Goal: Check status: Check status

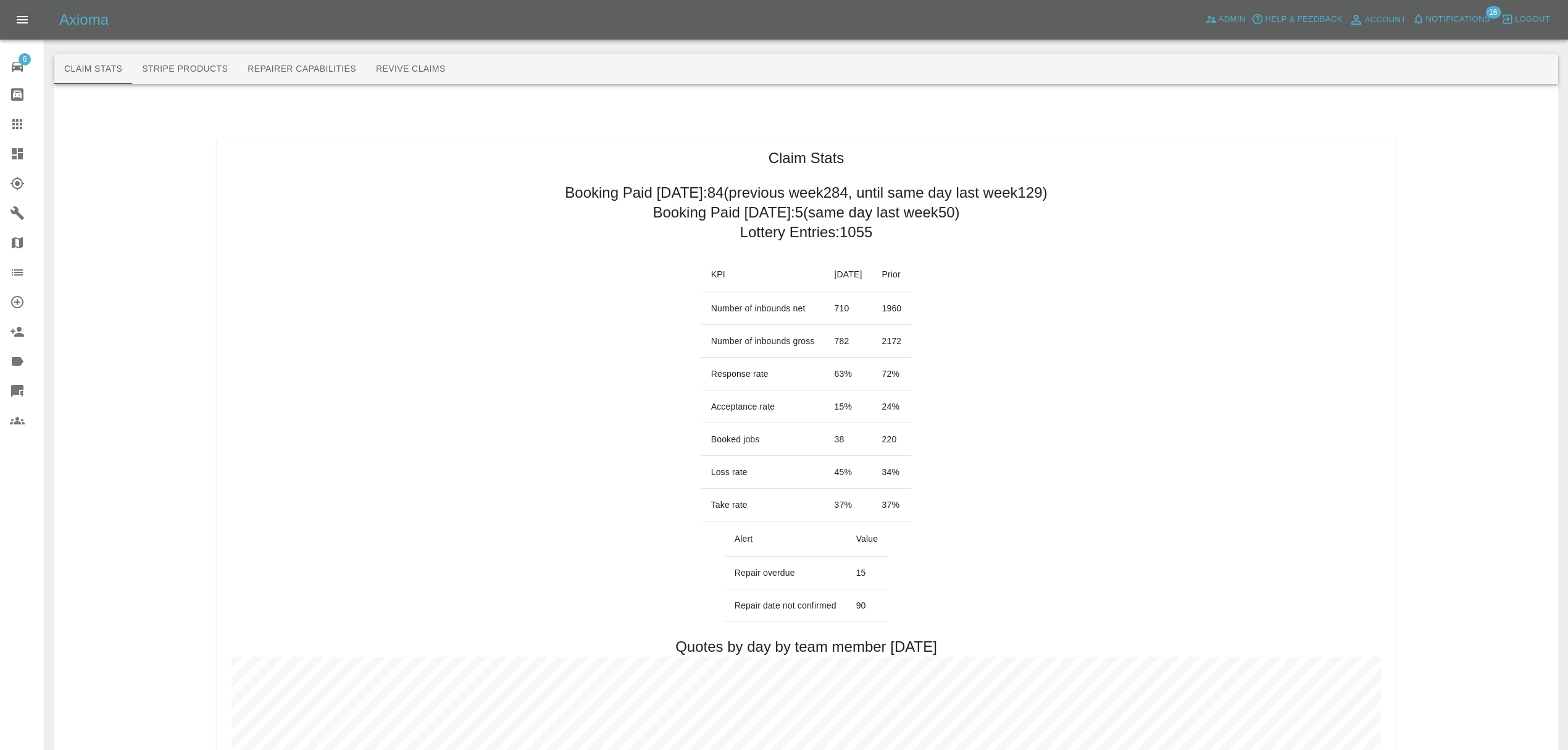
click at [1445, 19] on span "Notifications" at bounding box center [1458, 20] width 64 height 14
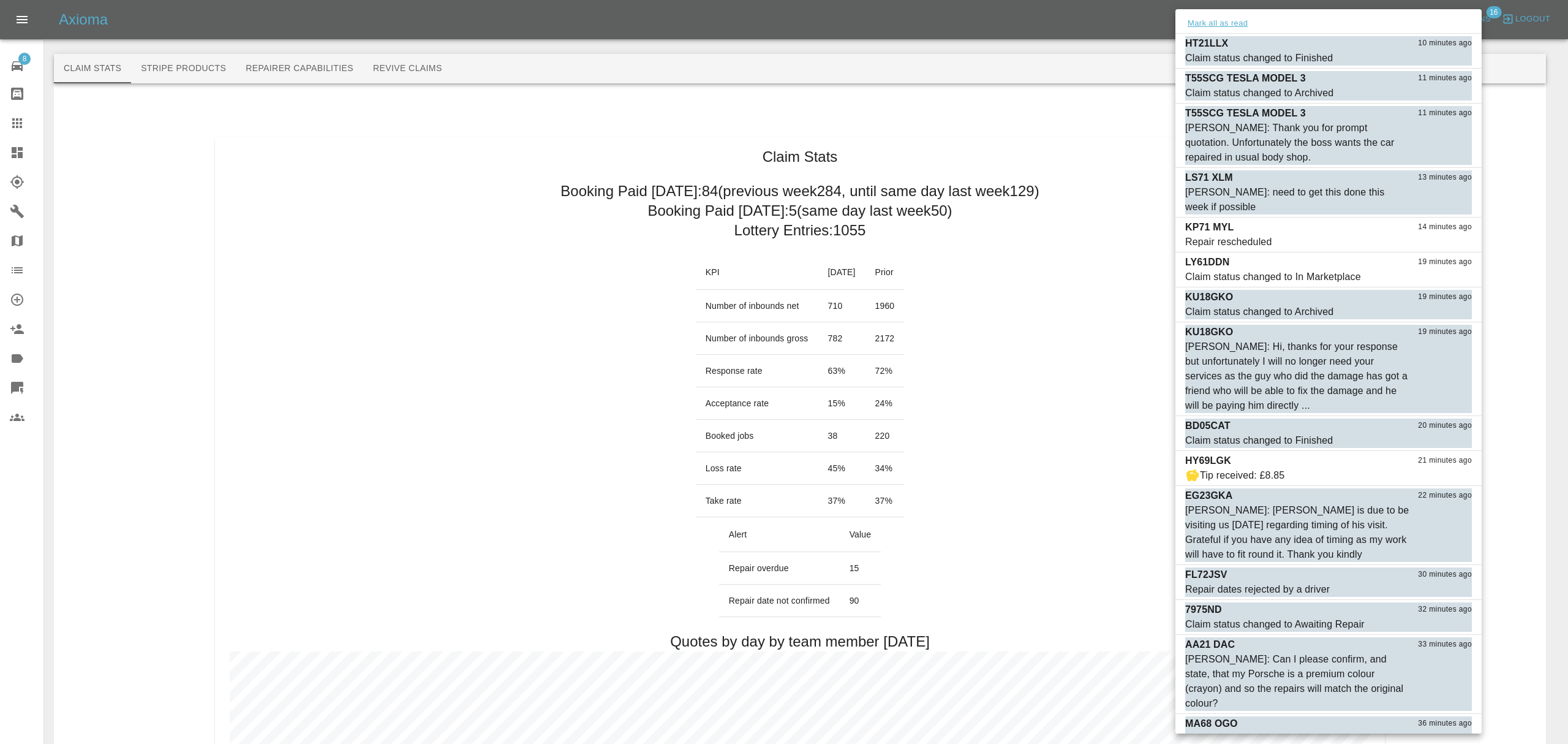
click at [1230, 25] on button "Mark all as read" at bounding box center [1218, 24] width 65 height 14
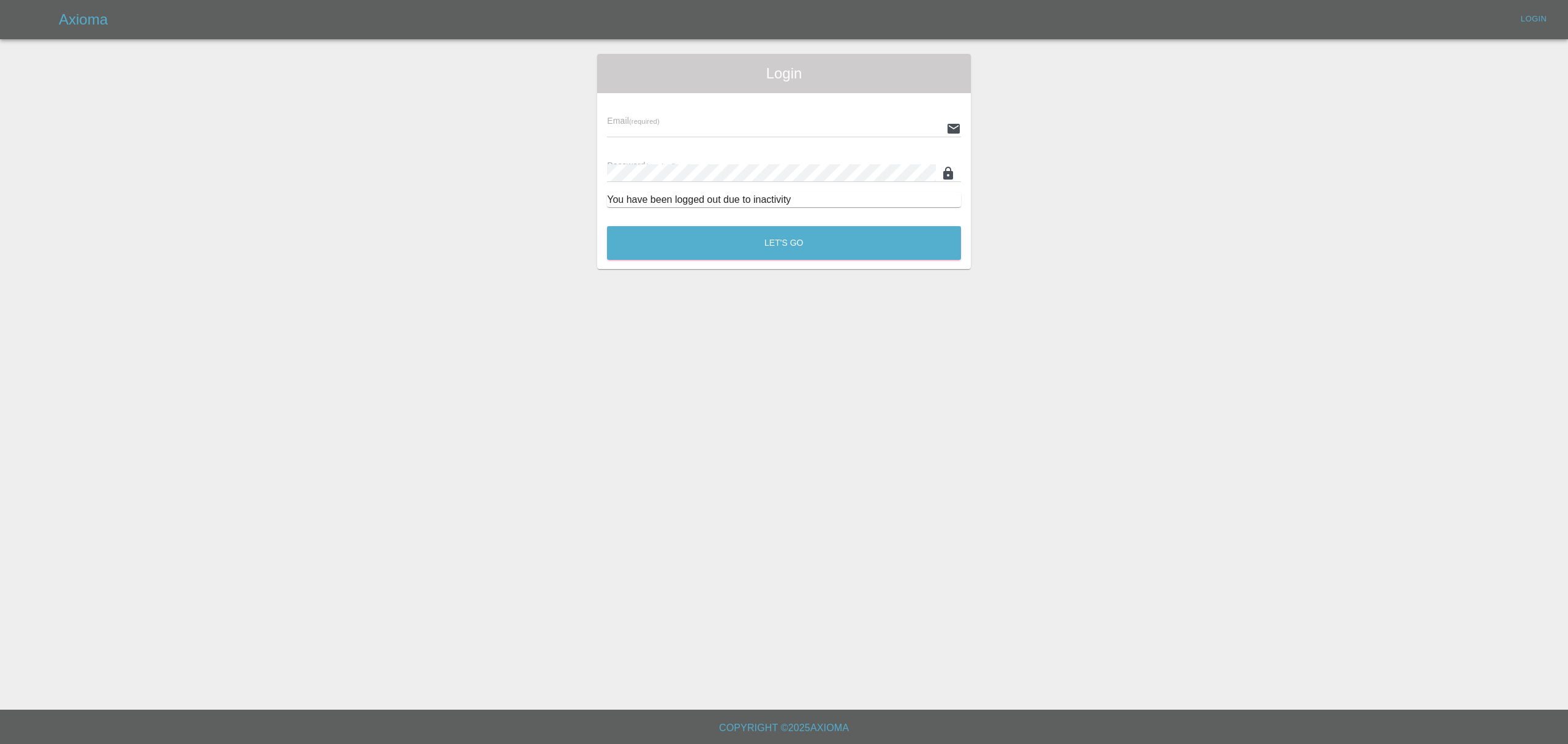
type input "[PERSON_NAME][EMAIL_ADDRESS][DOMAIN_NAME]"
click at [755, 241] on button "Let's Go" at bounding box center [784, 243] width 354 height 34
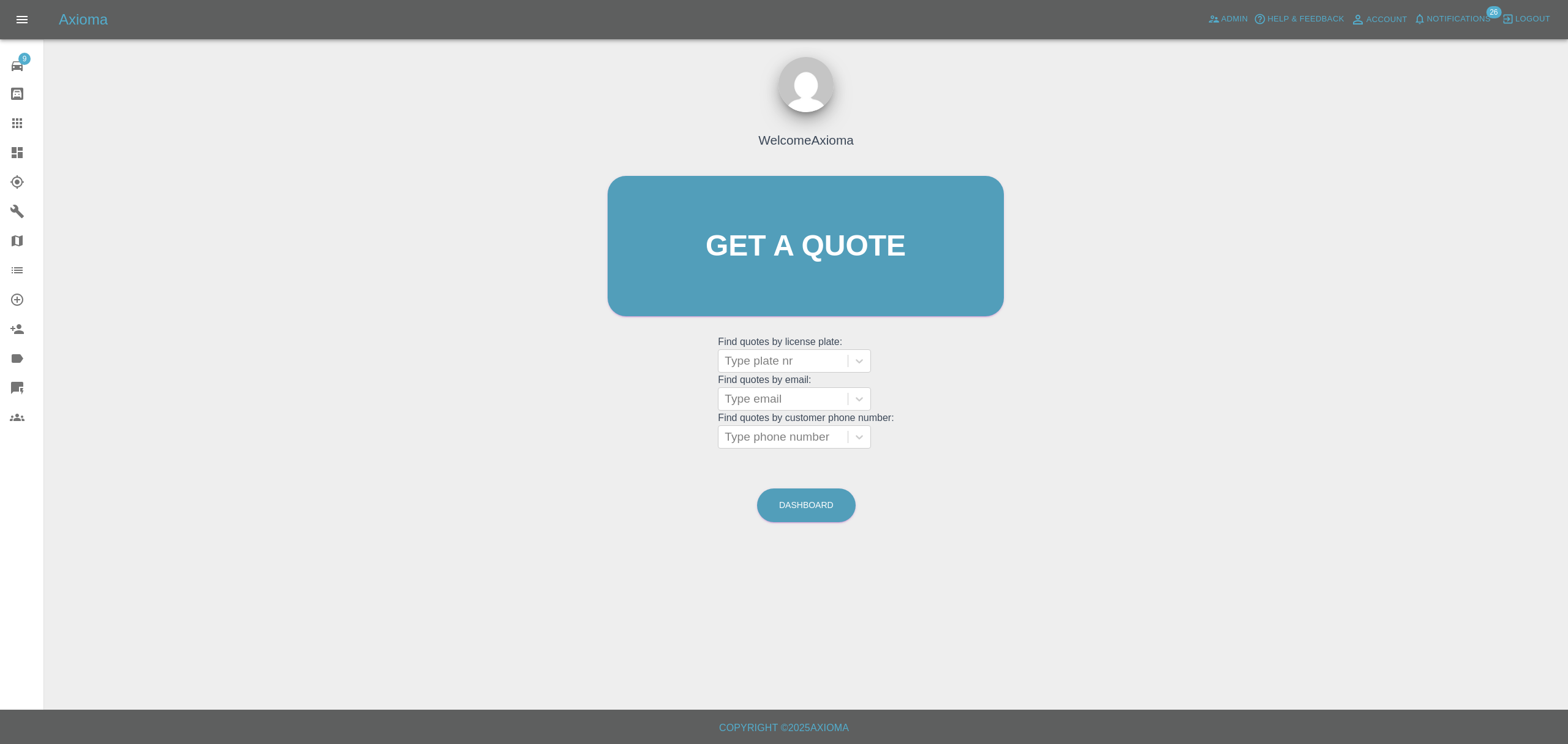
click at [1470, 6] on div "Axioma Admin Help & Feedback Account Notifications 26 Logout" at bounding box center [784, 19] width 1568 height 39
click at [1459, 23] on span "Notifications" at bounding box center [1459, 19] width 64 height 14
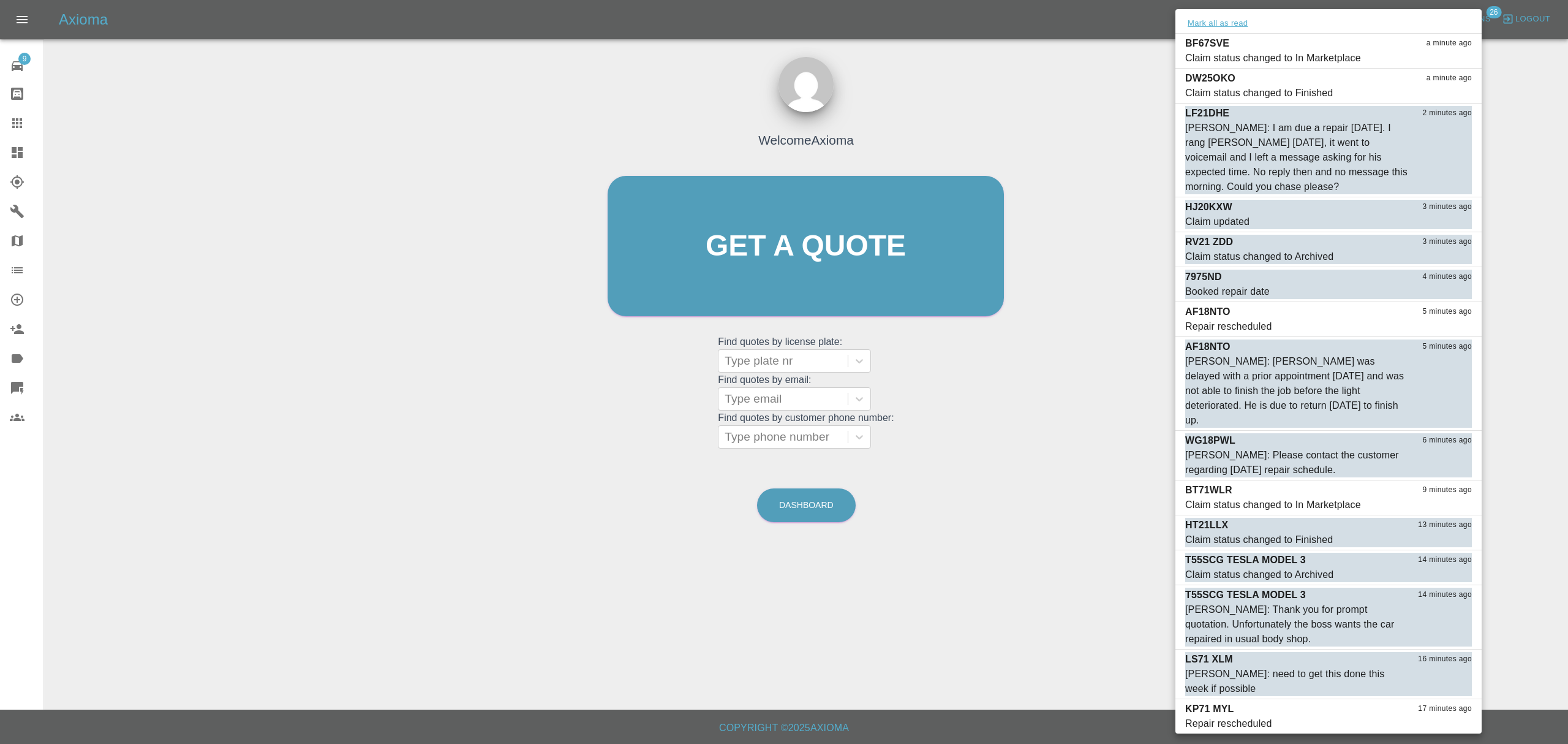
click at [1233, 20] on button "Mark all as read" at bounding box center [1218, 24] width 65 height 14
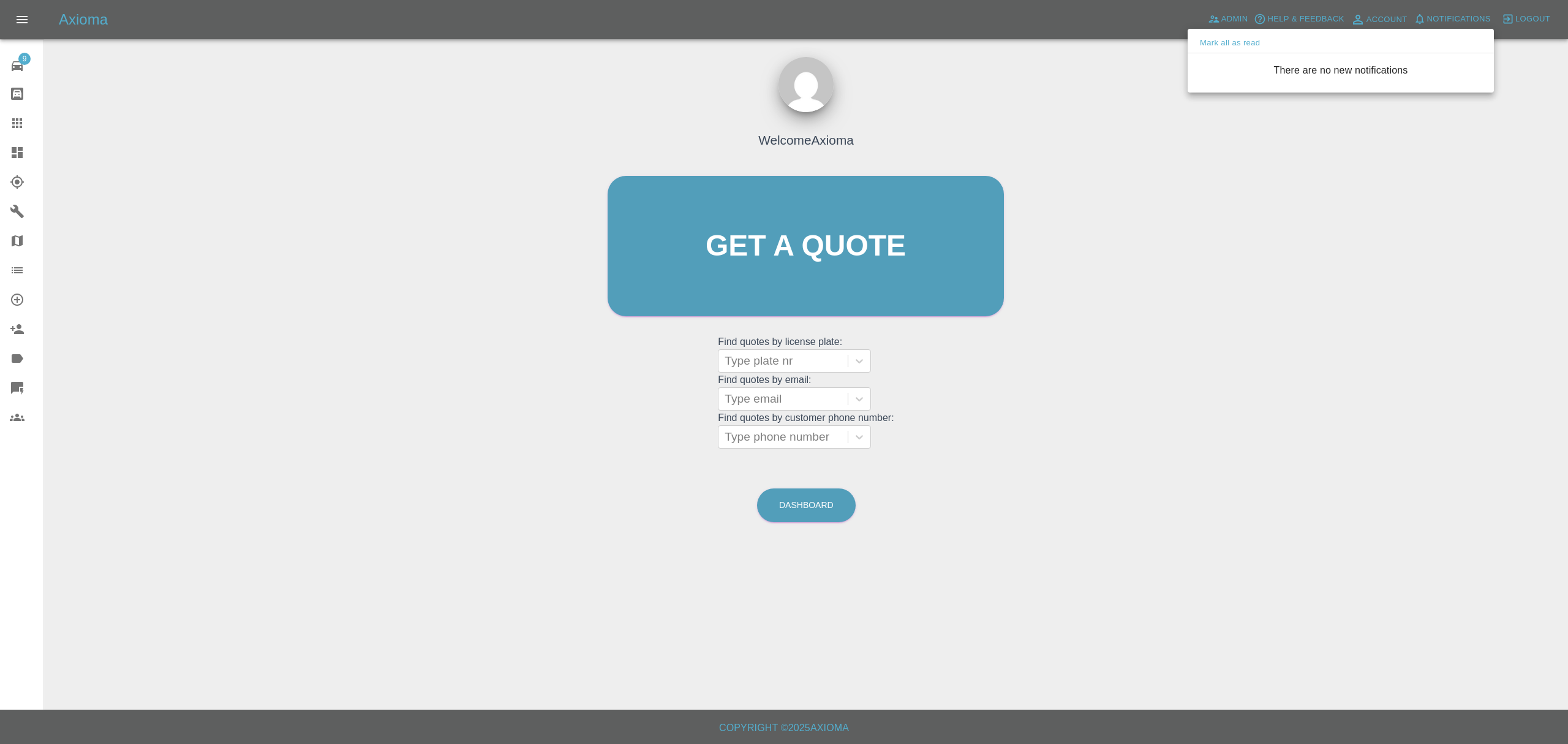
click at [1089, 196] on div at bounding box center [784, 372] width 1568 height 744
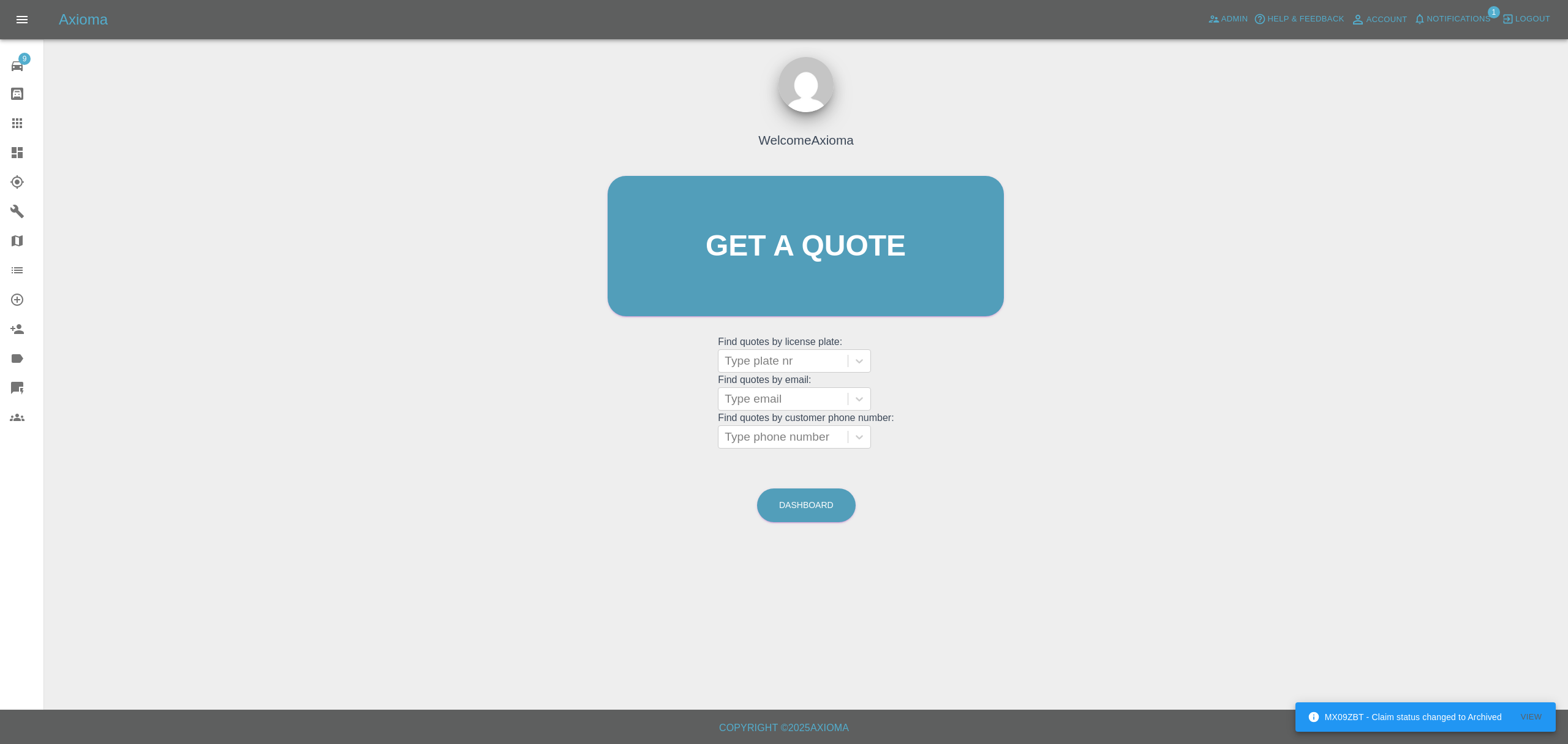
click at [11, 146] on icon at bounding box center [17, 152] width 15 height 15
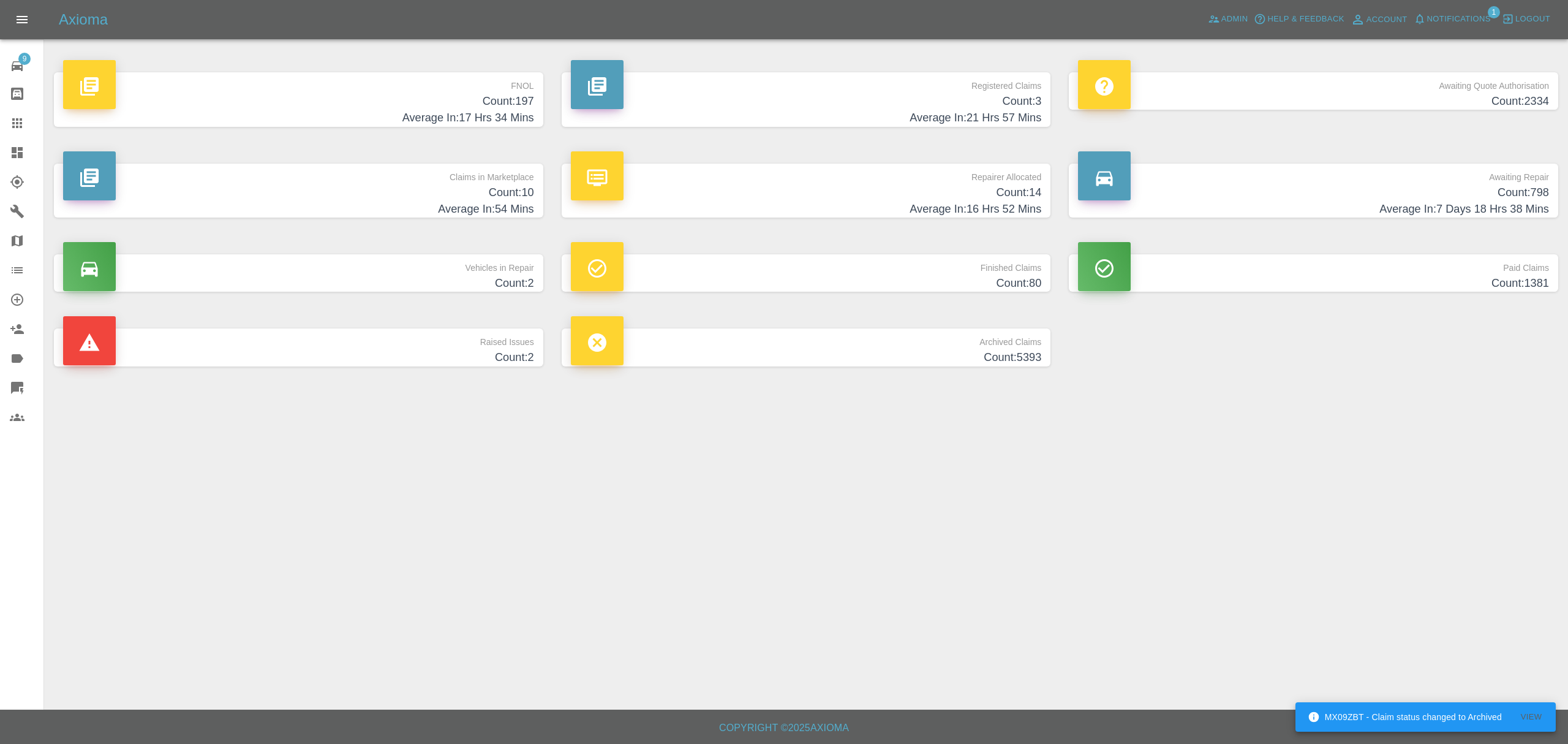
click at [1446, 23] on span "Notifications" at bounding box center [1459, 19] width 64 height 14
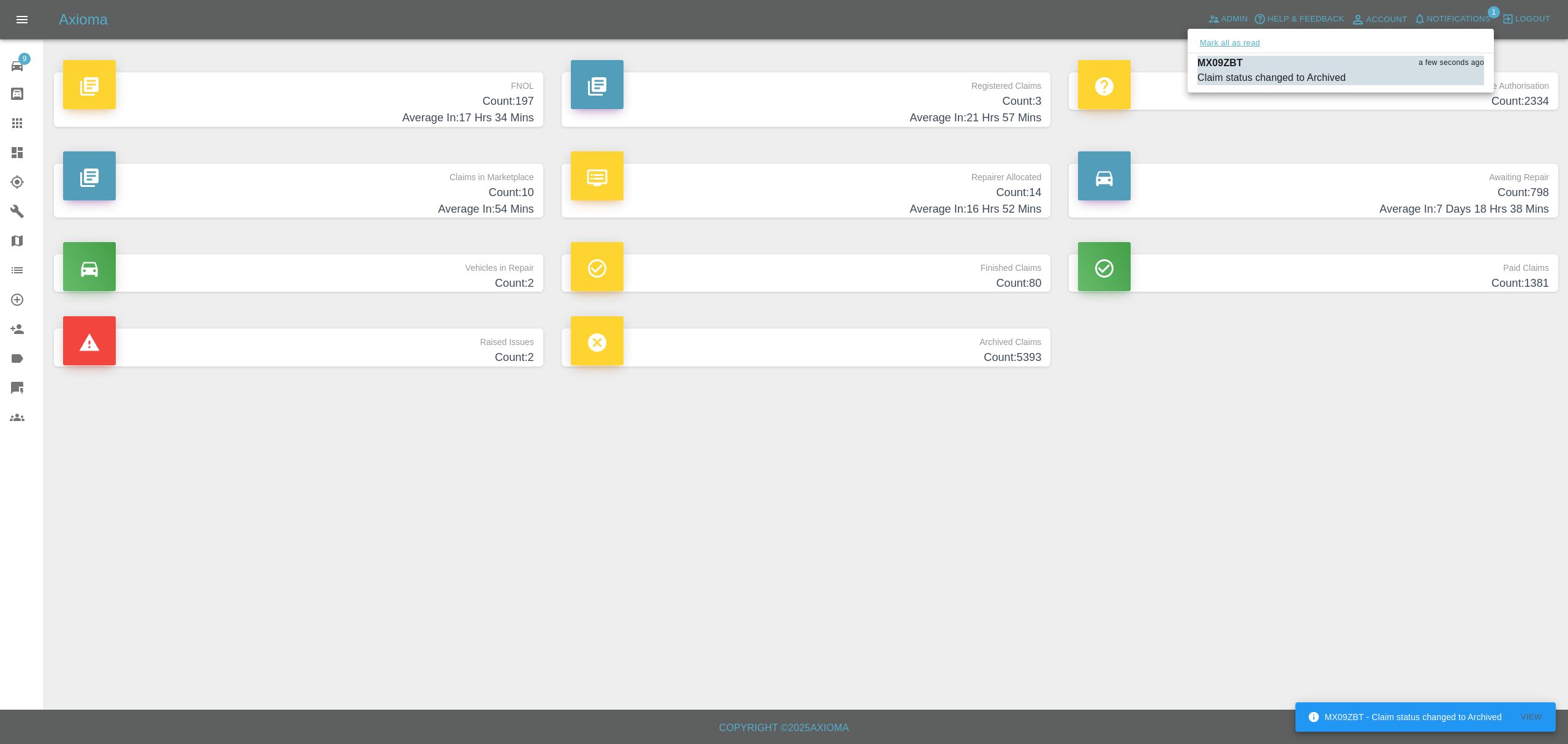
click at [1211, 37] on button "Mark all as read" at bounding box center [1230, 43] width 65 height 14
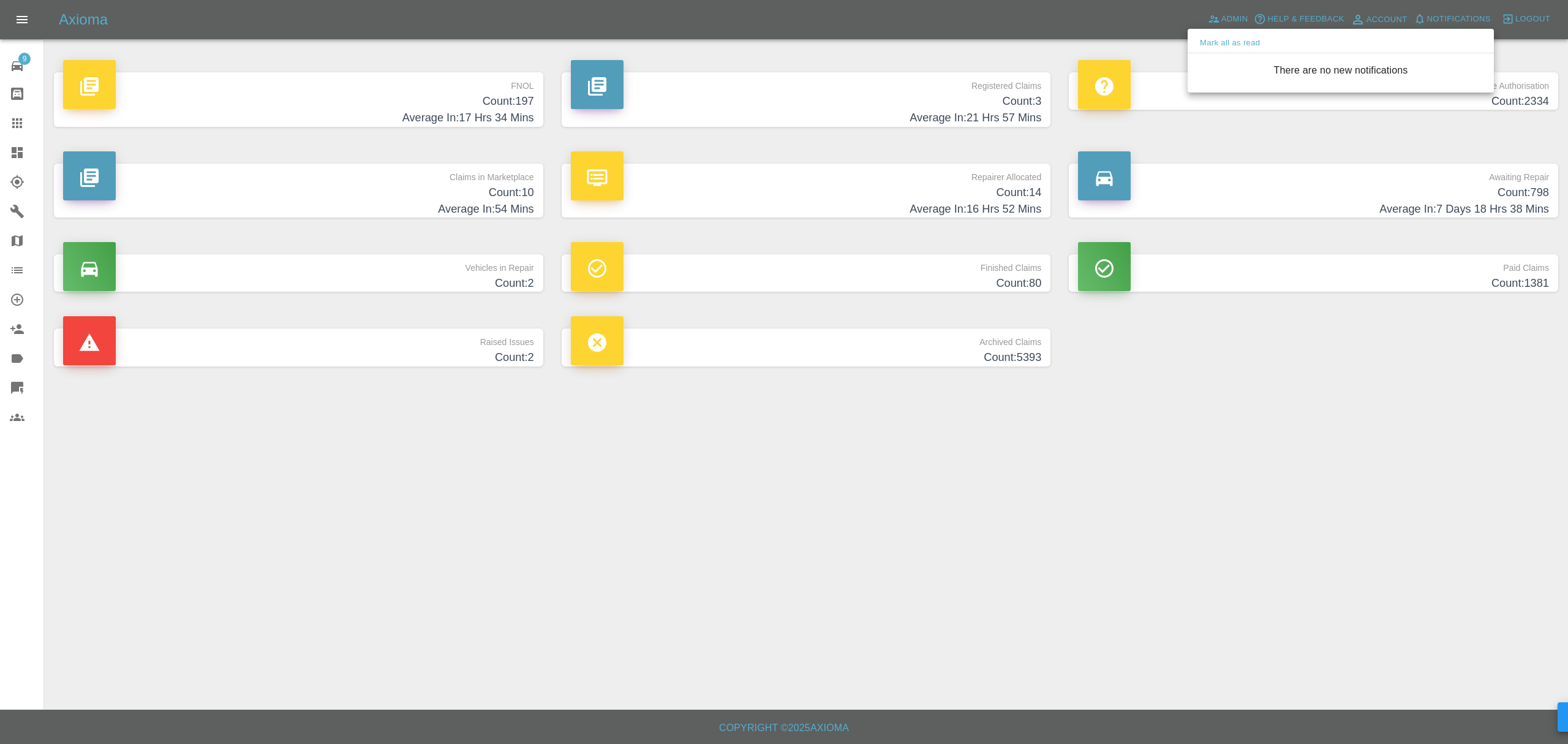
click at [1168, 521] on div at bounding box center [784, 372] width 1568 height 744
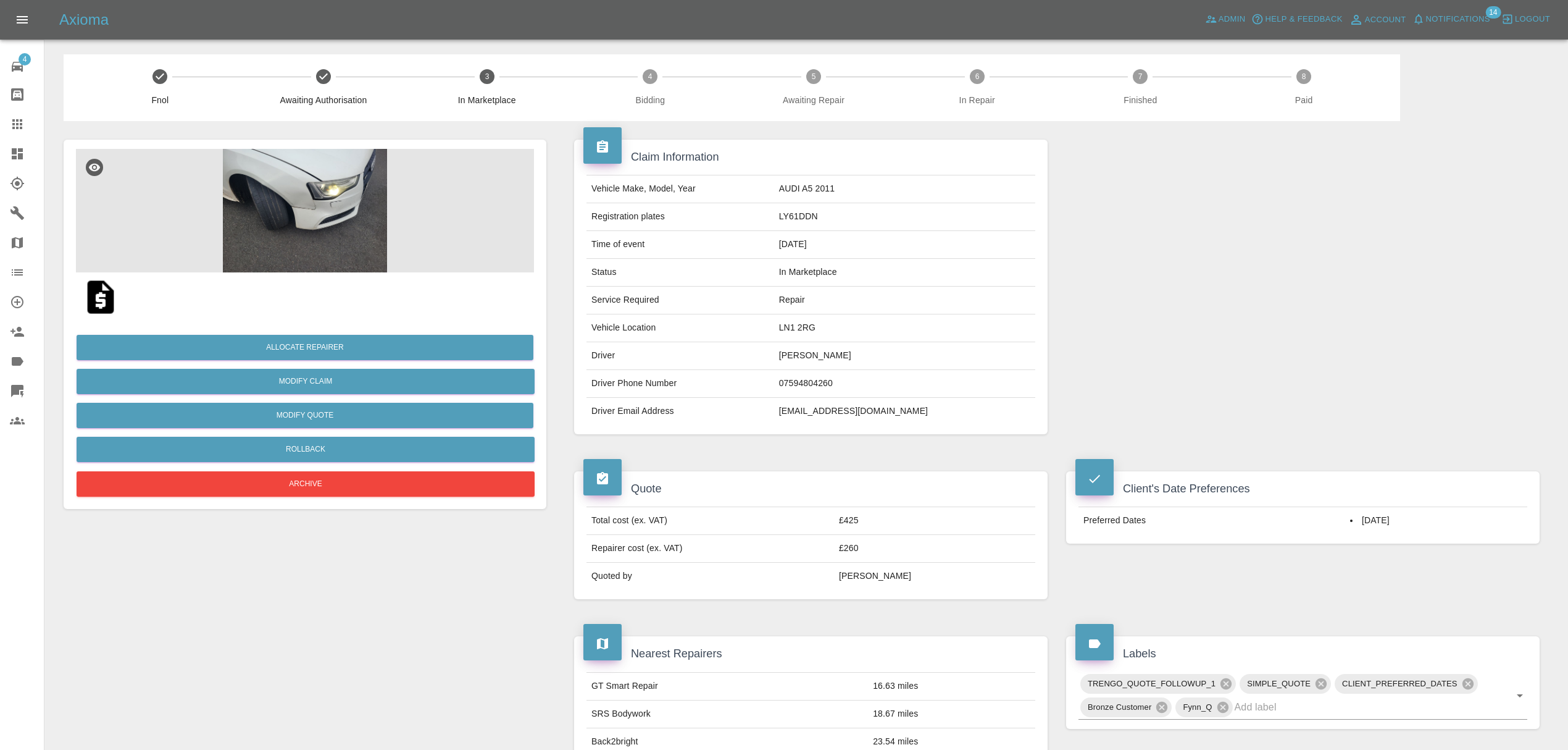
click at [305, 175] on img at bounding box center [304, 210] width 458 height 124
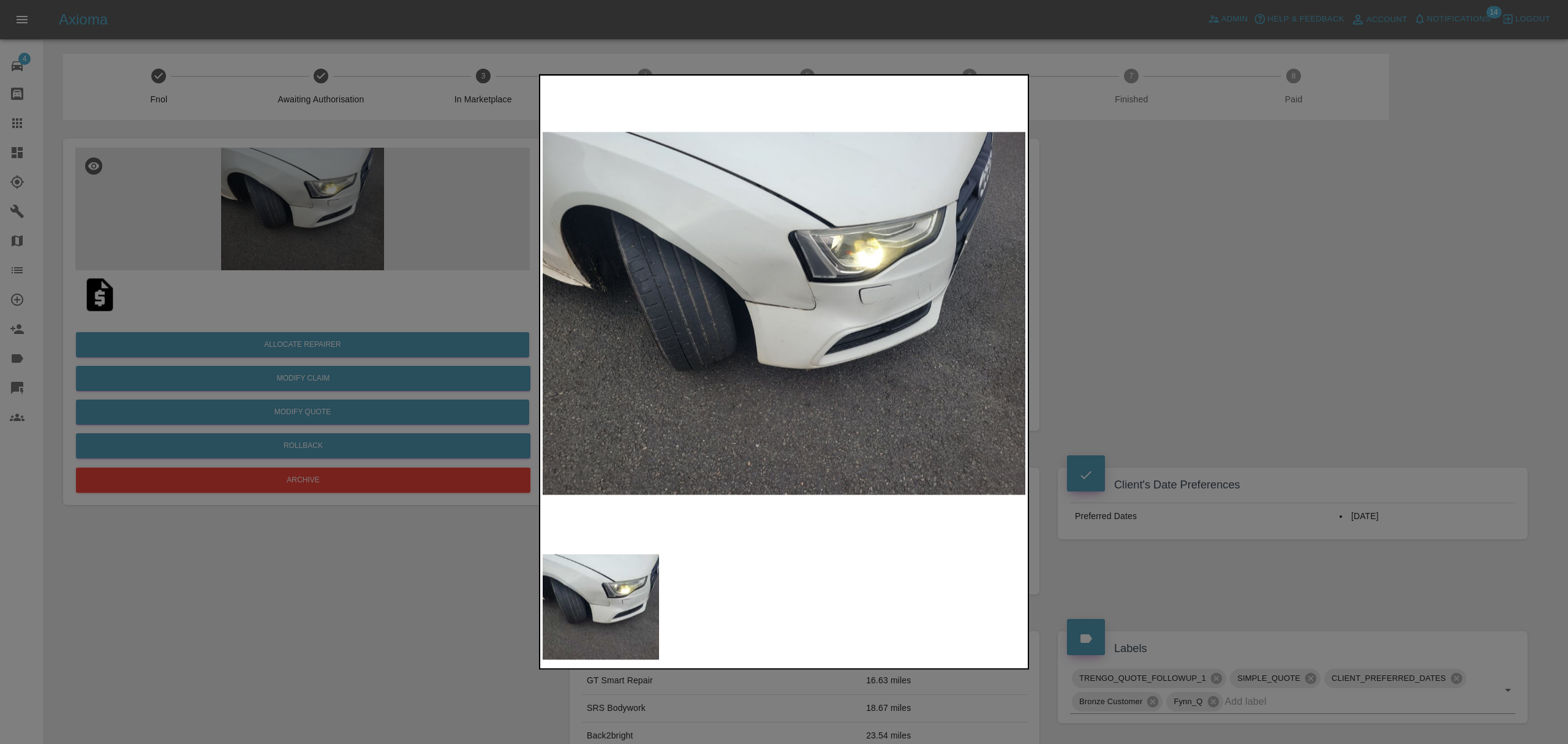
click at [1134, 316] on div at bounding box center [784, 372] width 1568 height 744
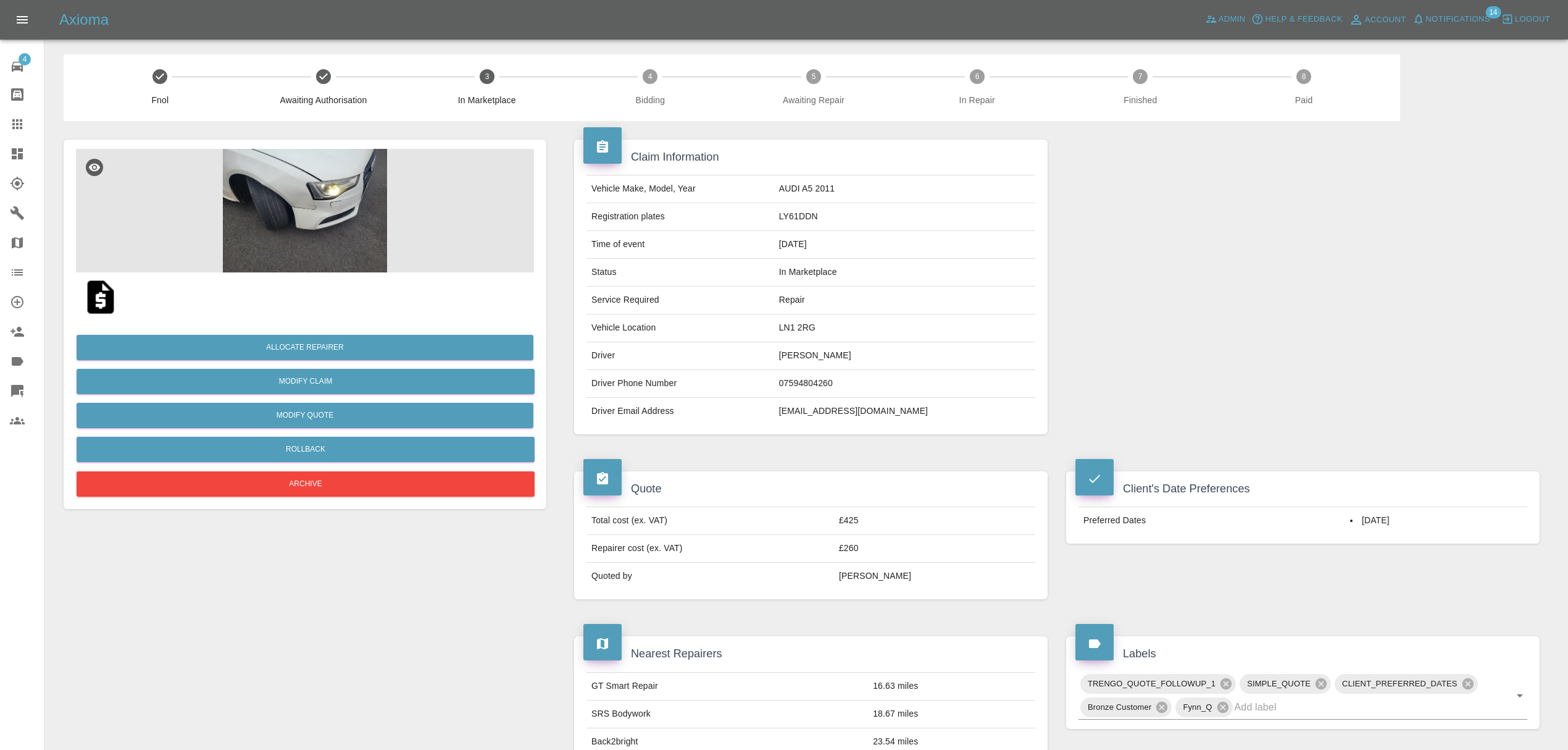
click at [1467, 22] on span "Notifications" at bounding box center [1458, 20] width 64 height 14
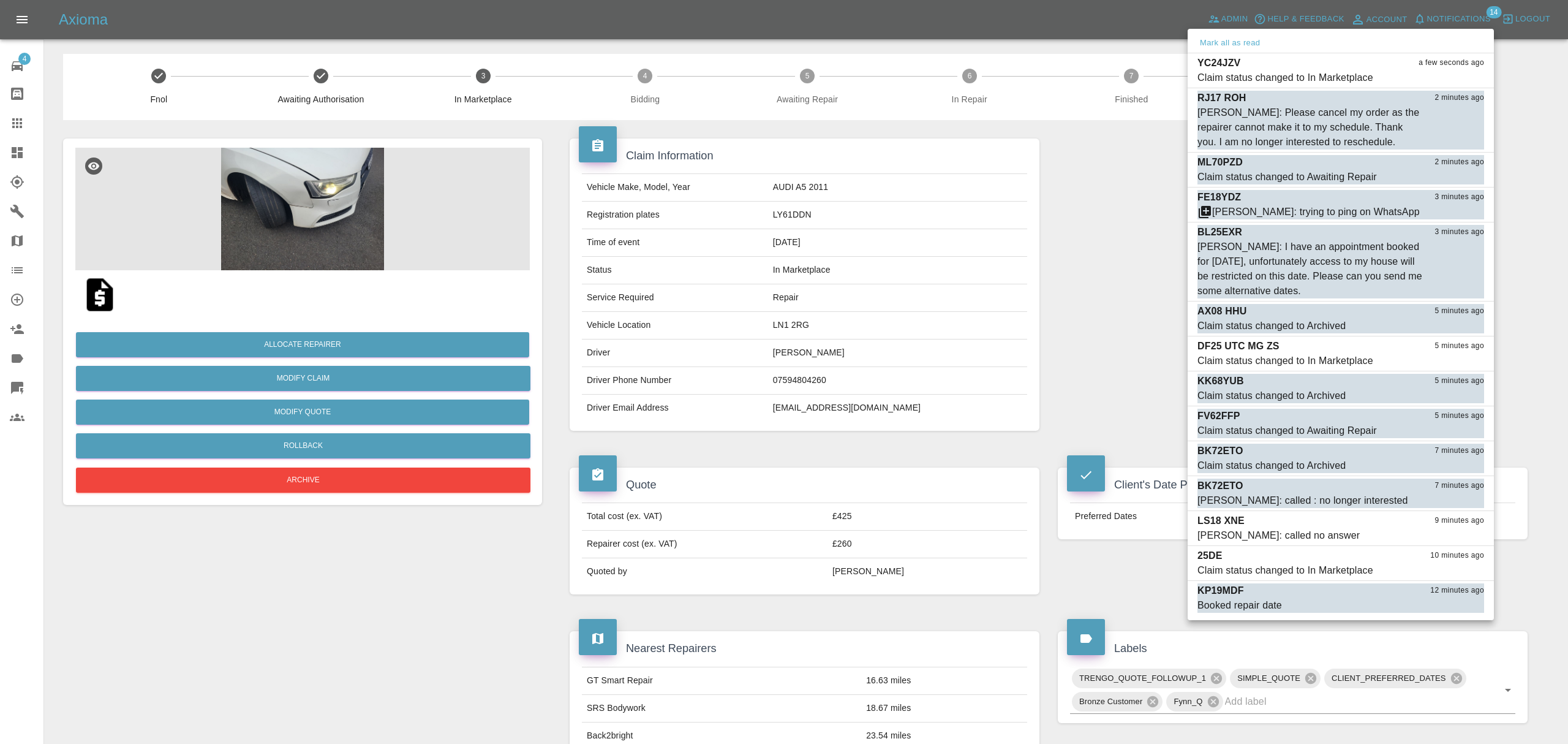
click at [1085, 255] on div at bounding box center [784, 372] width 1568 height 744
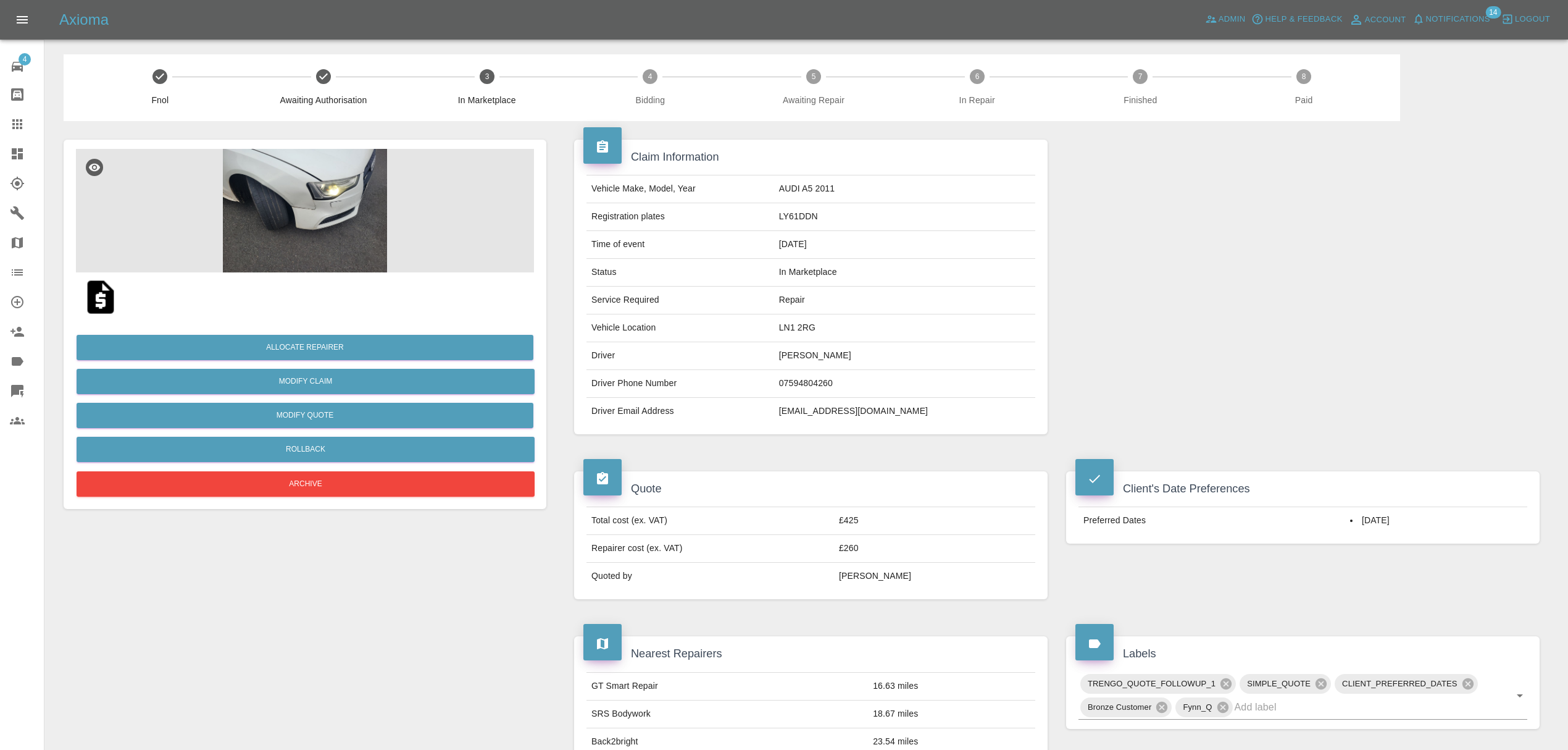
click at [292, 178] on img at bounding box center [304, 210] width 458 height 124
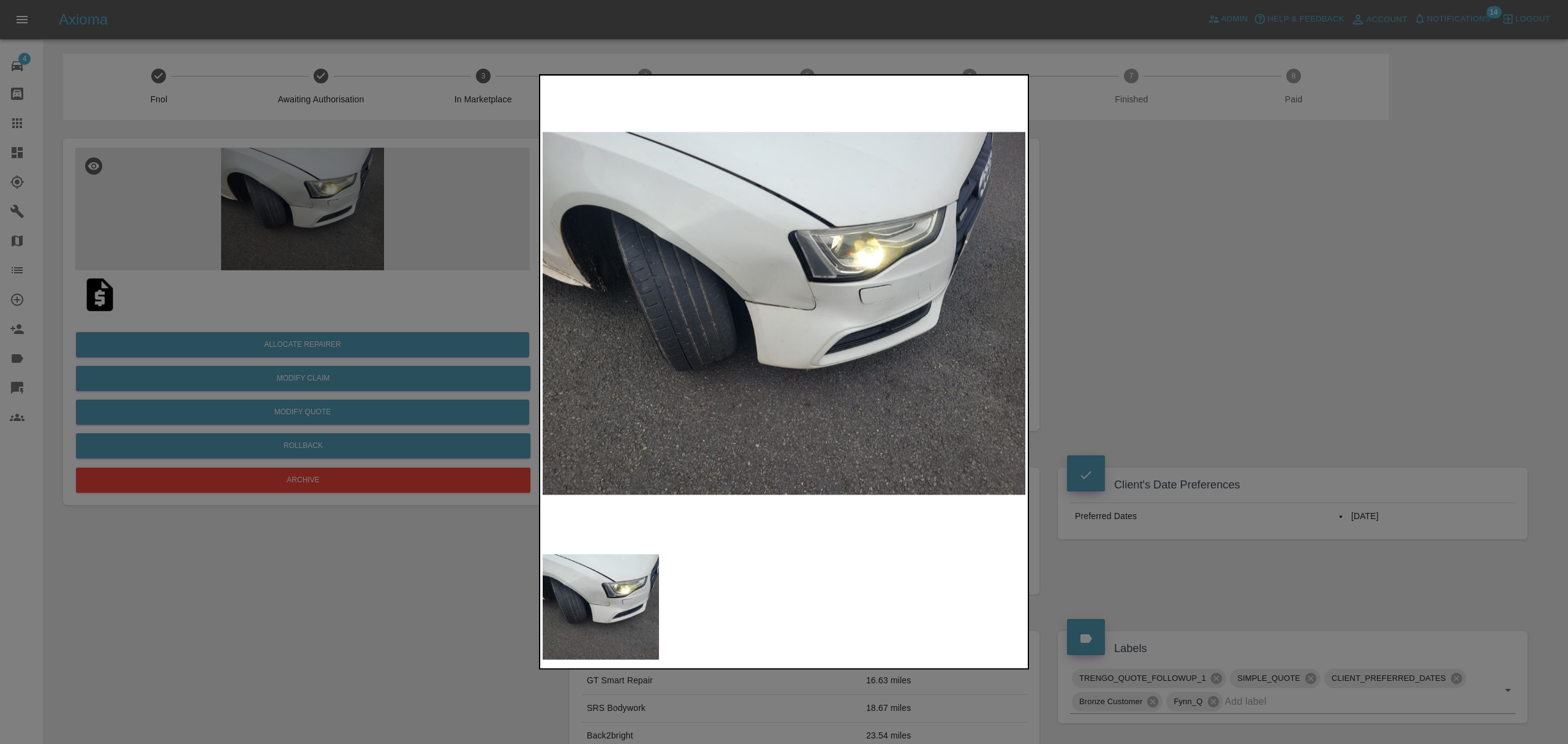
click at [1287, 288] on div at bounding box center [784, 372] width 1568 height 744
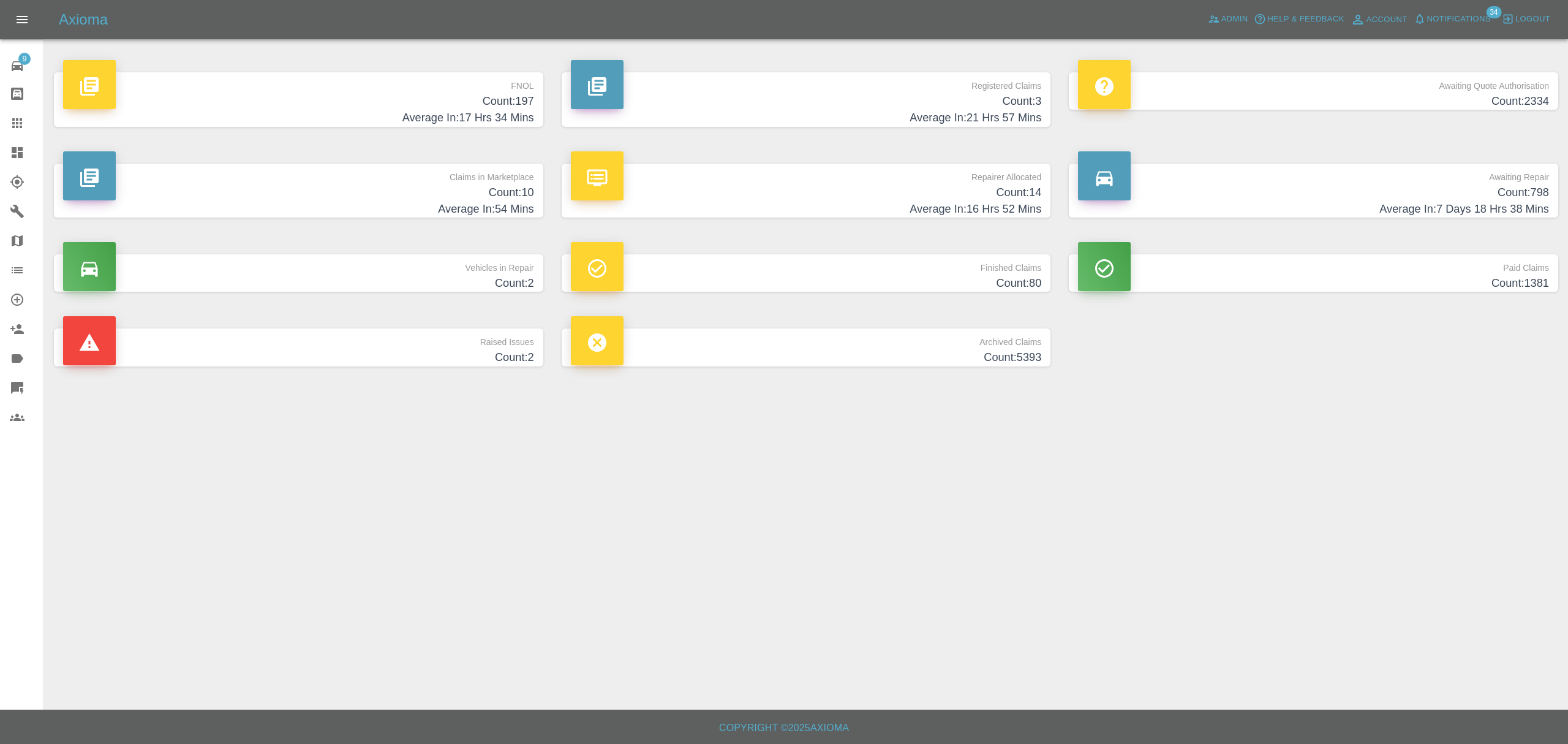
click at [1449, 13] on span "Notifications" at bounding box center [1459, 19] width 64 height 14
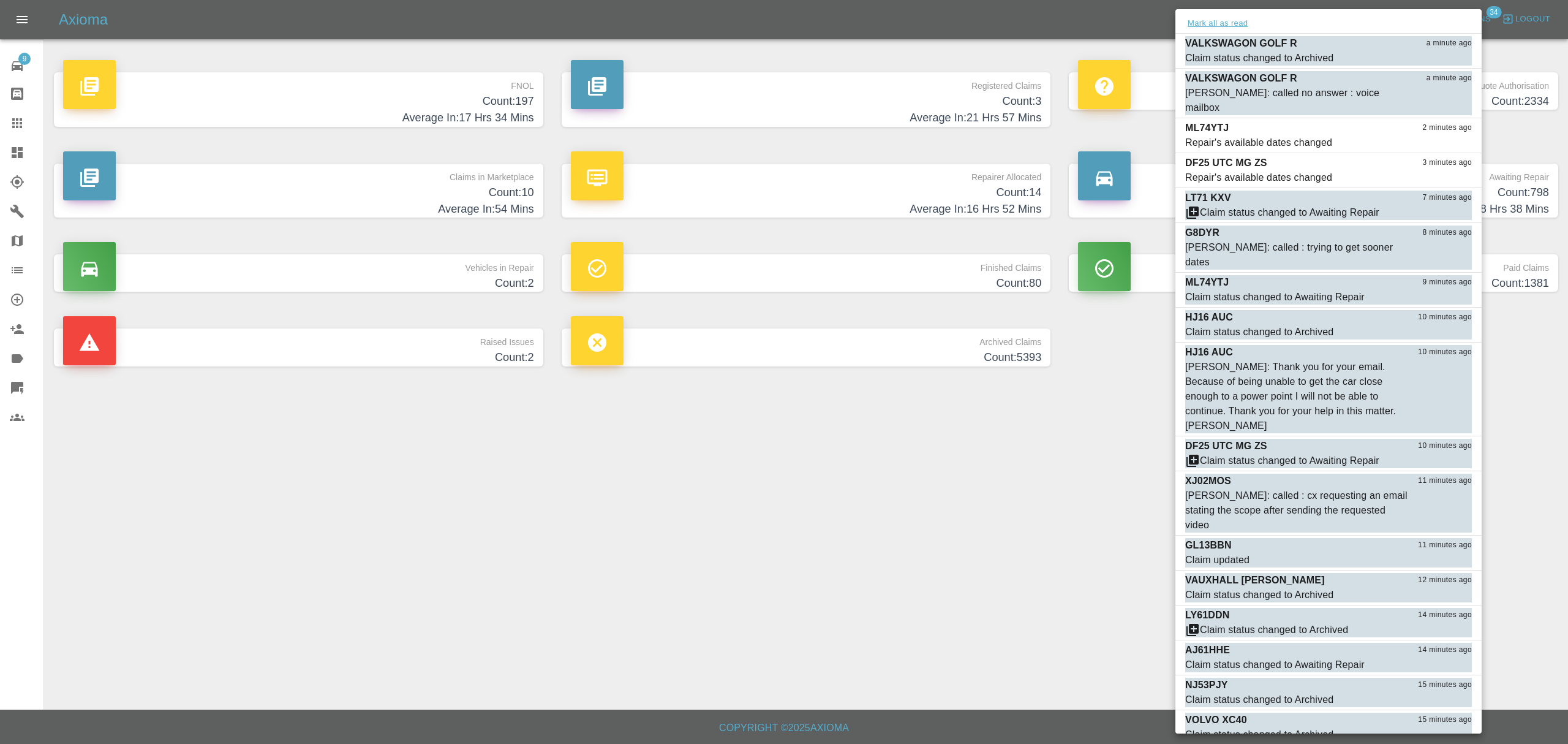
click at [1214, 22] on button "Mark all as read" at bounding box center [1218, 24] width 65 height 14
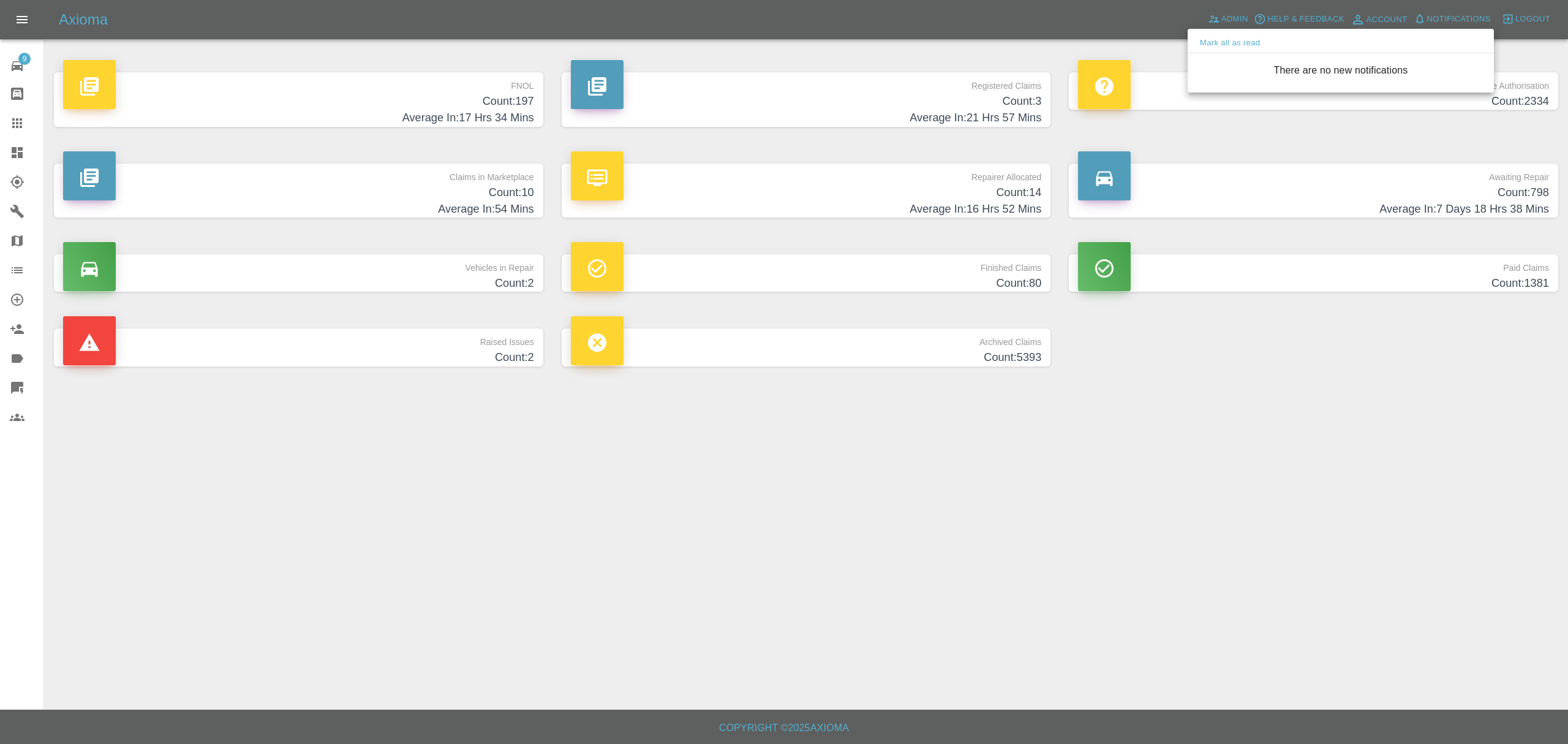
click at [1030, 578] on div at bounding box center [784, 372] width 1568 height 744
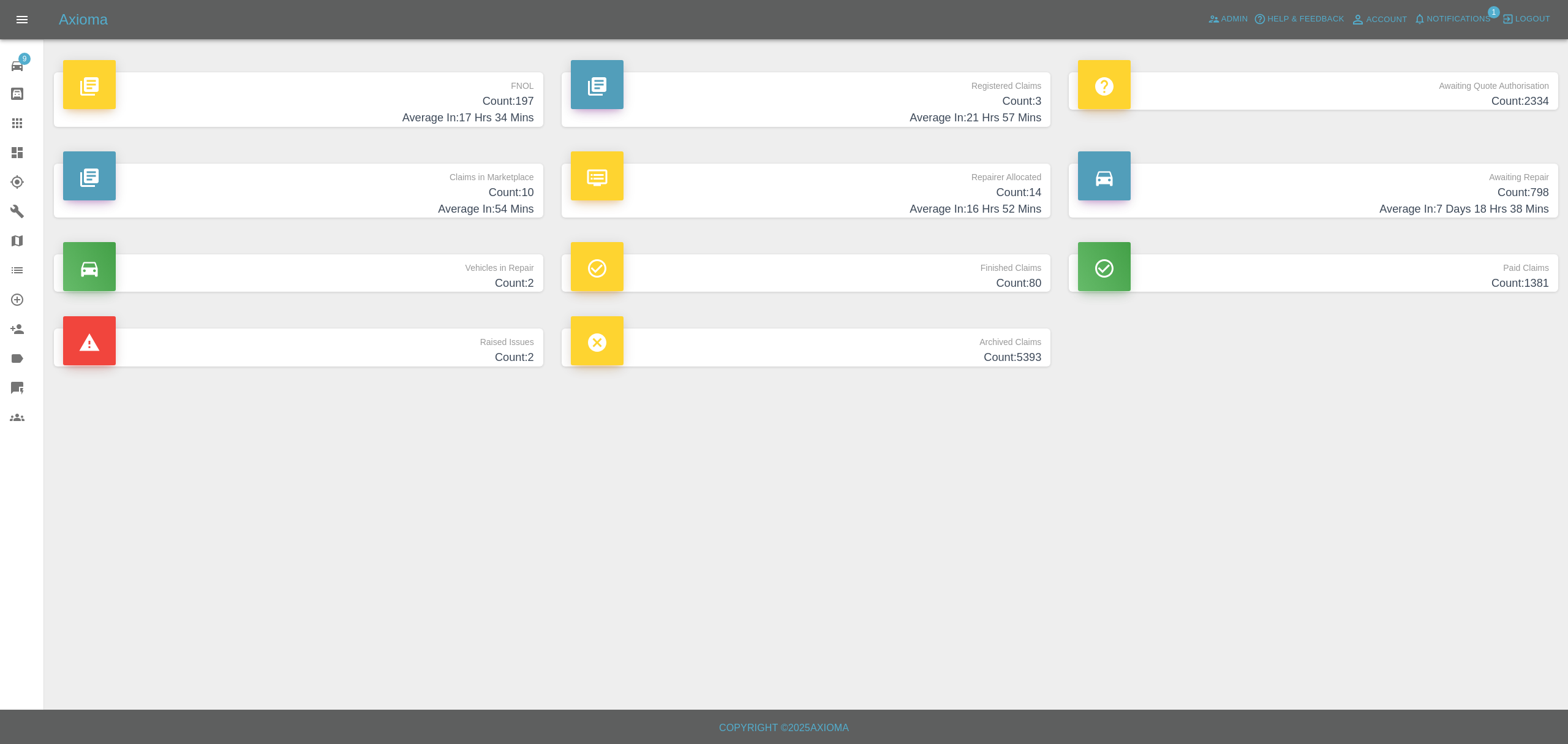
click at [10, 162] on link "Dashboard" at bounding box center [21, 152] width 43 height 29
click at [1438, 17] on span "Notifications" at bounding box center [1459, 19] width 64 height 14
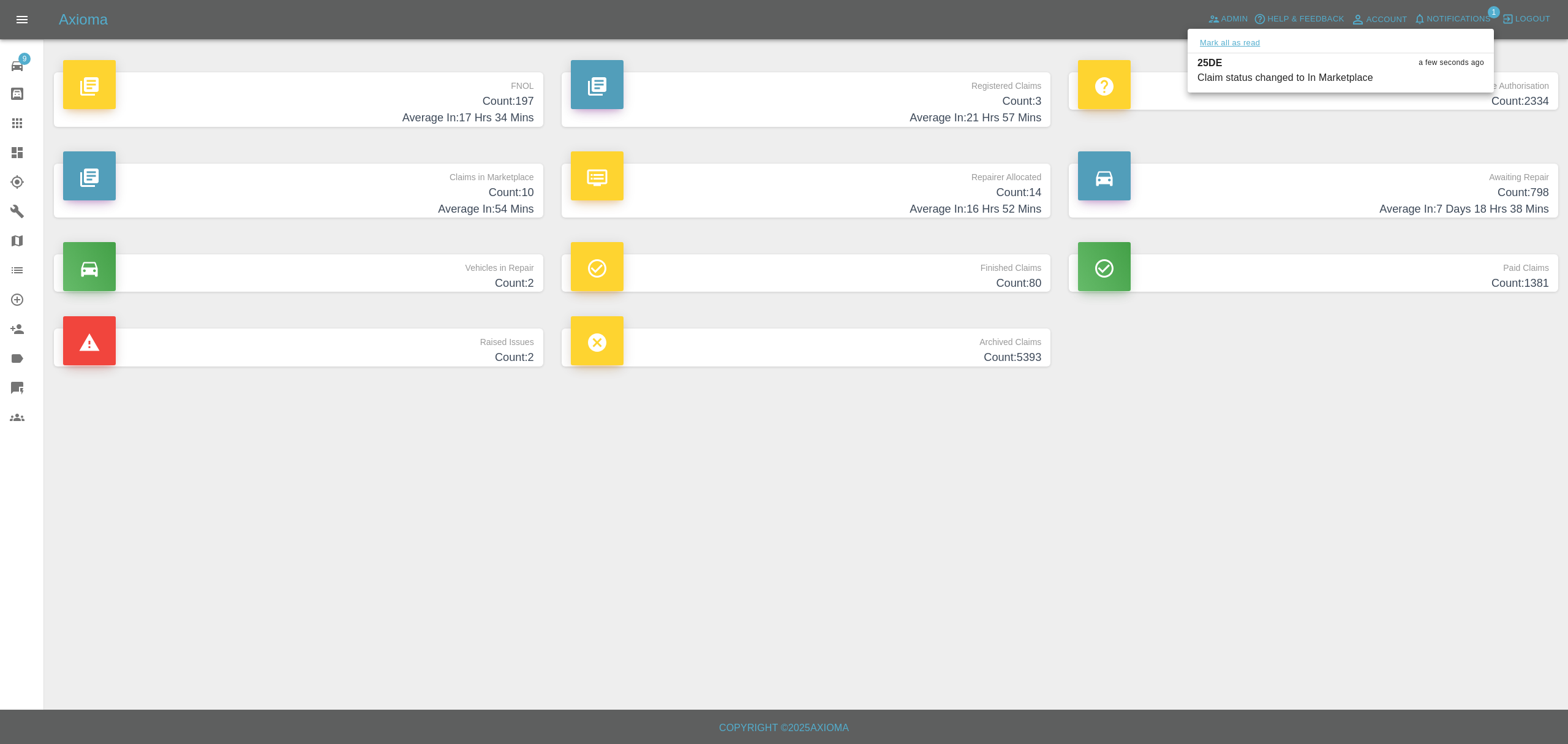
click at [1234, 39] on button "Mark all as read" at bounding box center [1230, 43] width 65 height 14
drag, startPoint x: 1219, startPoint y: 400, endPoint x: 498, endPoint y: 271, distance: 732.4
click at [1212, 400] on div at bounding box center [784, 372] width 1568 height 744
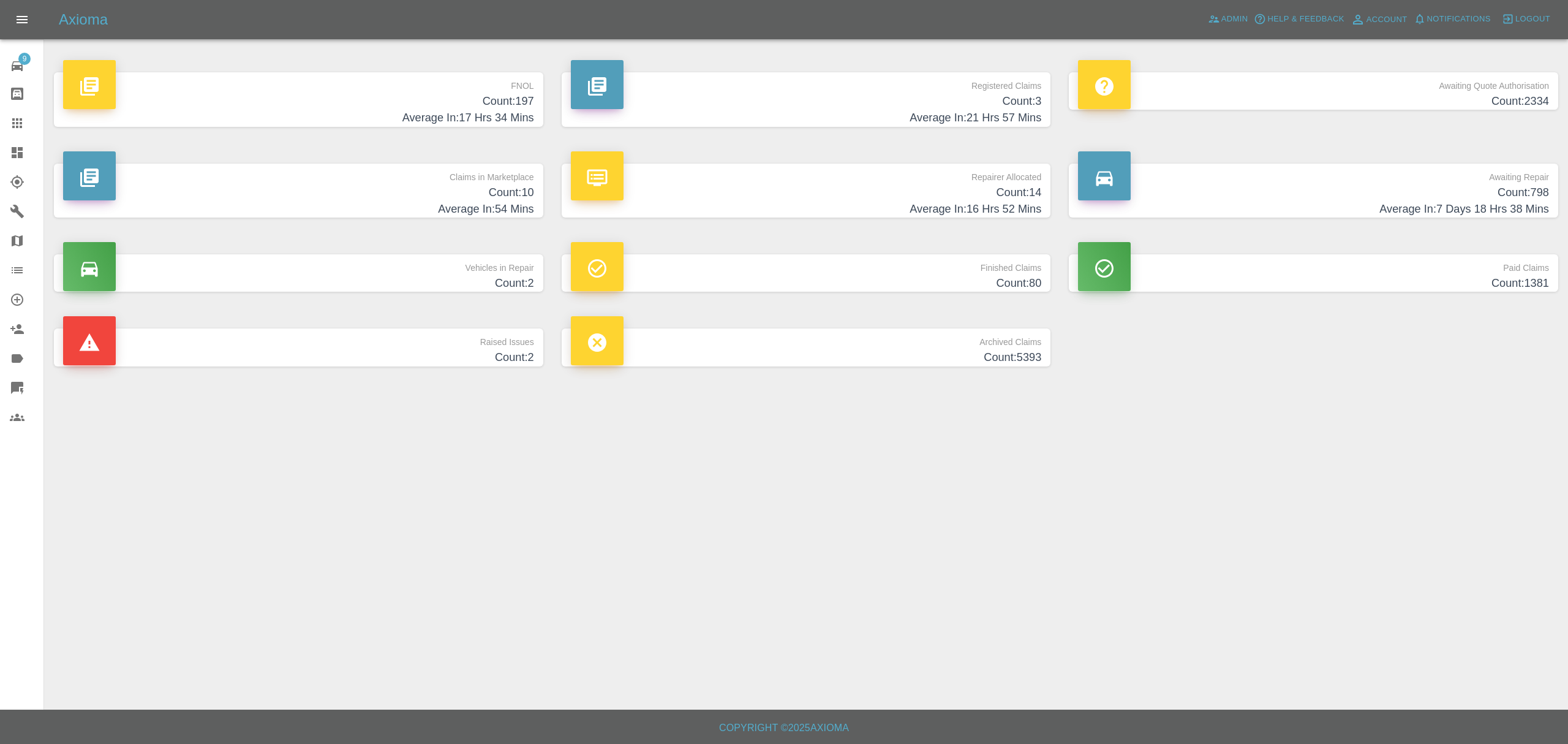
click at [448, 211] on h4 "Average In: 54 Mins" at bounding box center [298, 209] width 471 height 17
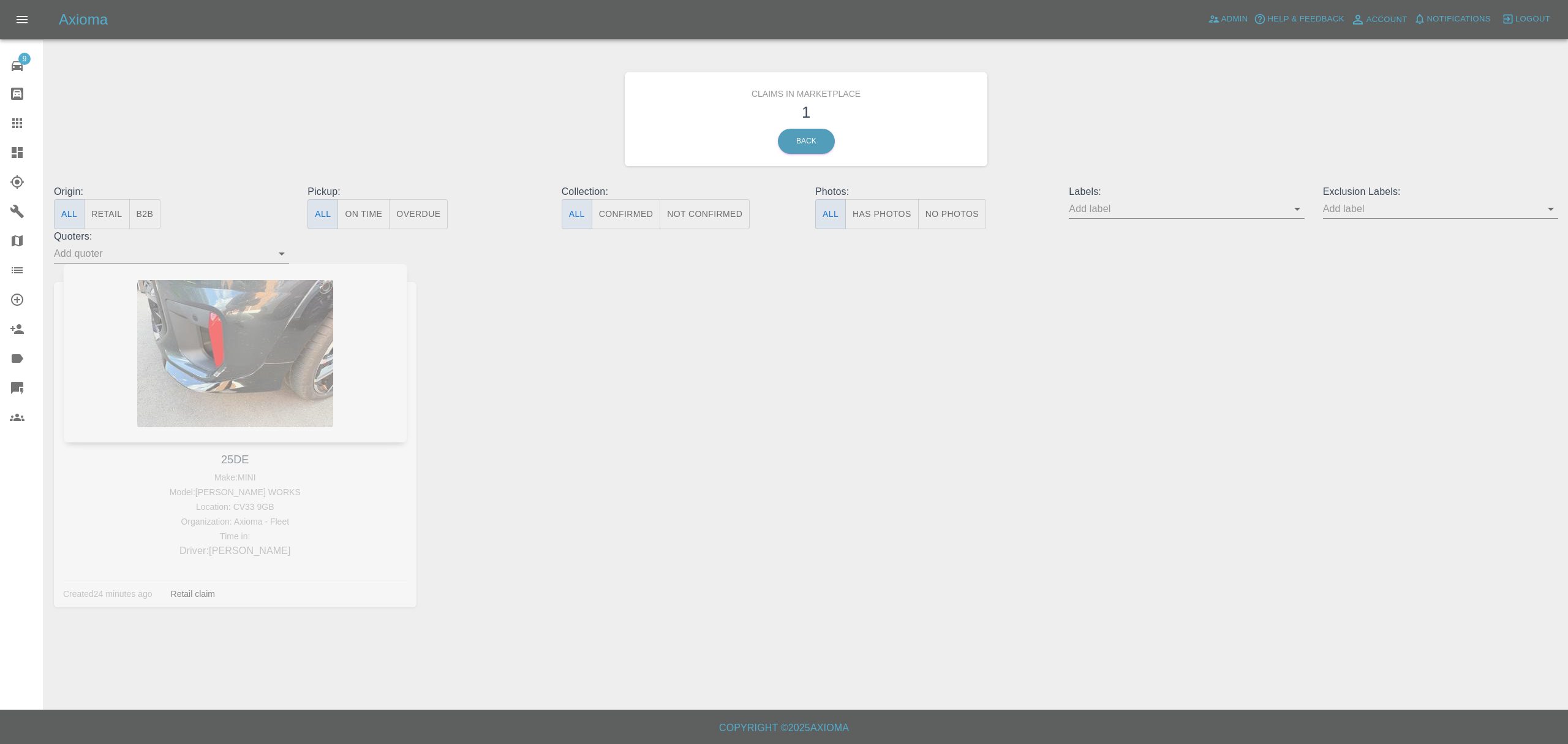
click at [223, 458] on div "25DE Make: MINI Model: JOHN COOPER WORKS Location: CV33 9GB Organization: Axiom…" at bounding box center [236, 444] width 381 height 362
copy link "25DE"
click at [3, 128] on link "Claims" at bounding box center [21, 123] width 43 height 29
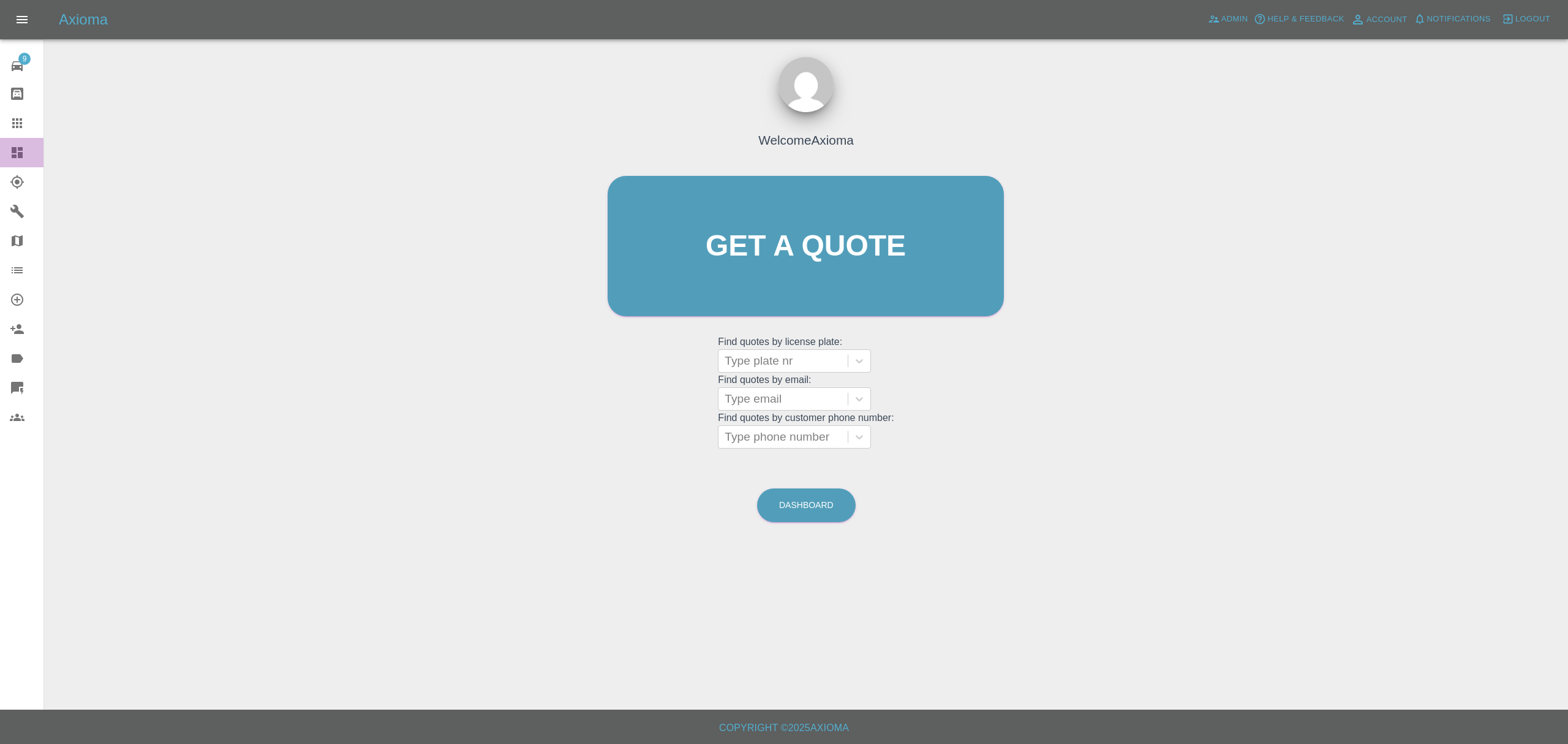
click at [6, 155] on link "Dashboard" at bounding box center [21, 152] width 43 height 29
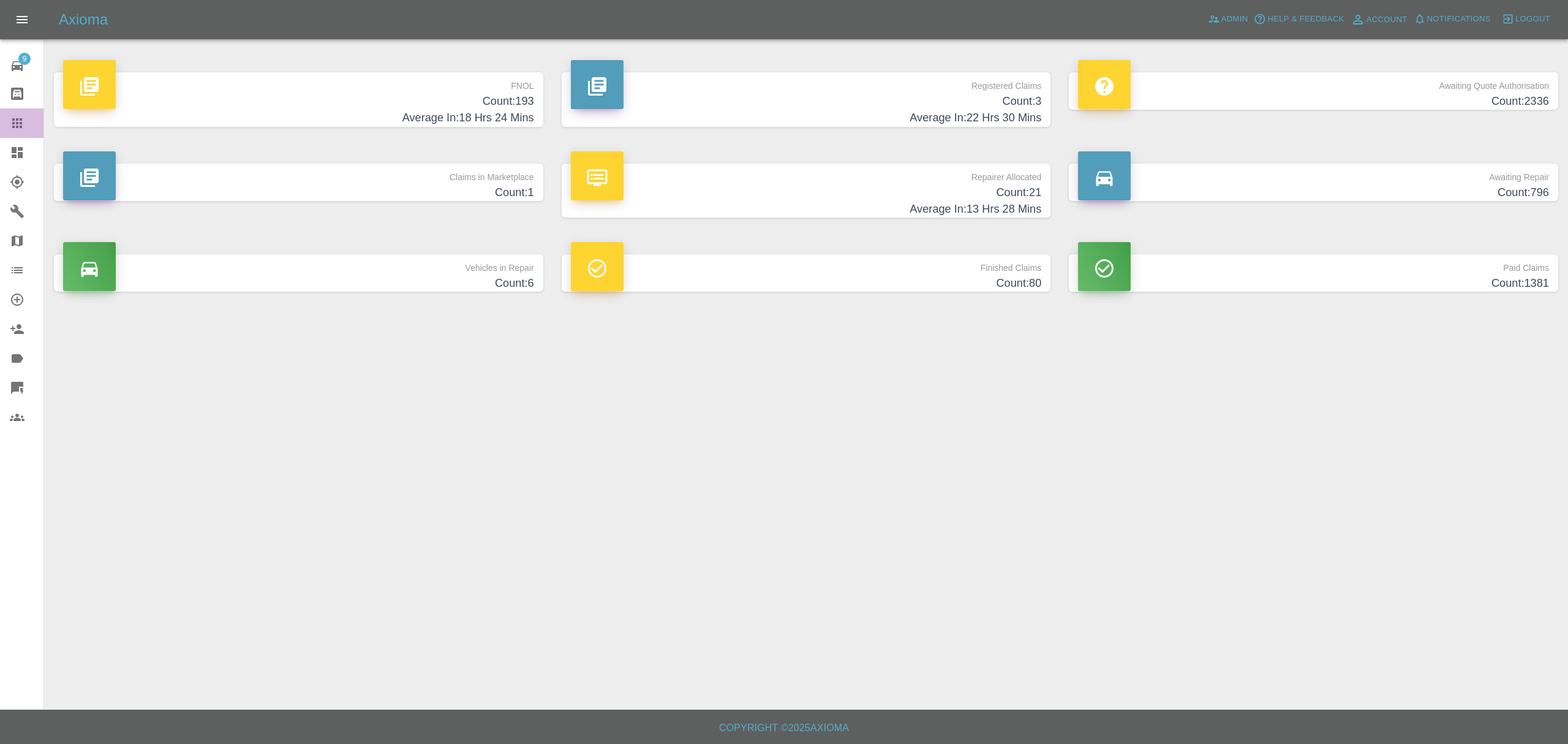
click at [32, 119] on div at bounding box center [26, 123] width 34 height 15
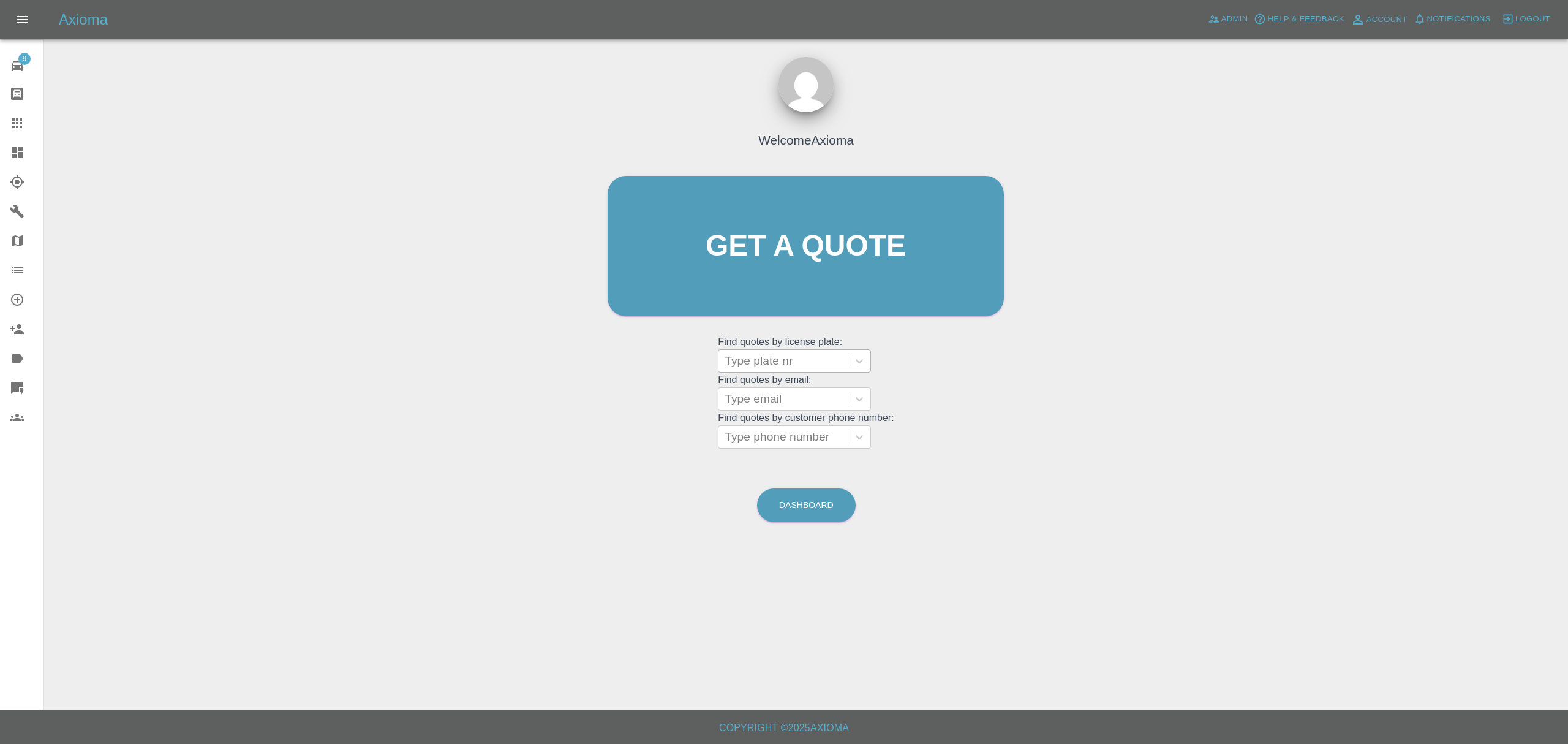
click at [765, 353] on div at bounding box center [783, 360] width 117 height 17
paste input "25DE"
type input "25DE"
click at [776, 395] on div "25DE, In Marketplace" at bounding box center [794, 392] width 154 height 25
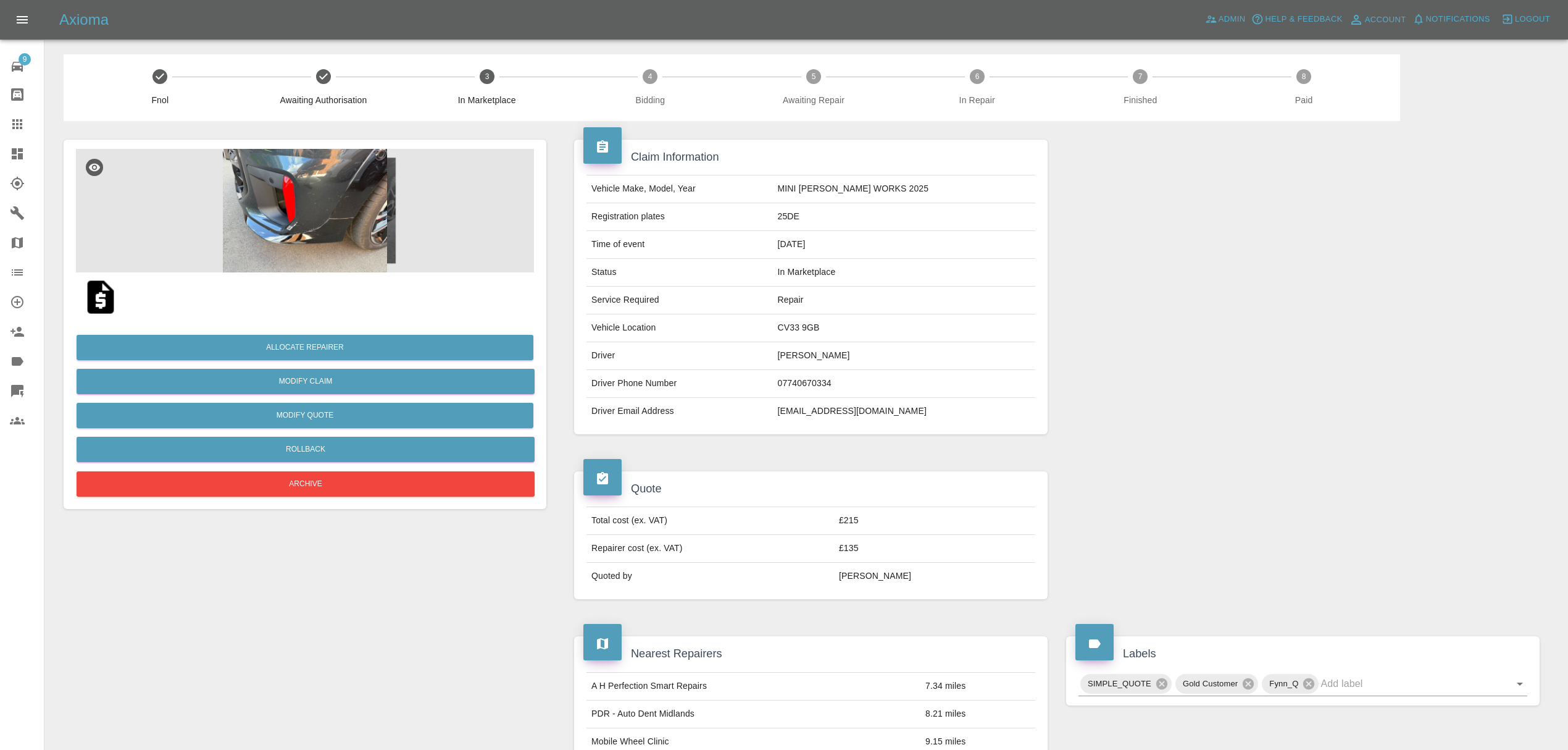
click at [310, 210] on img at bounding box center [304, 210] width 458 height 124
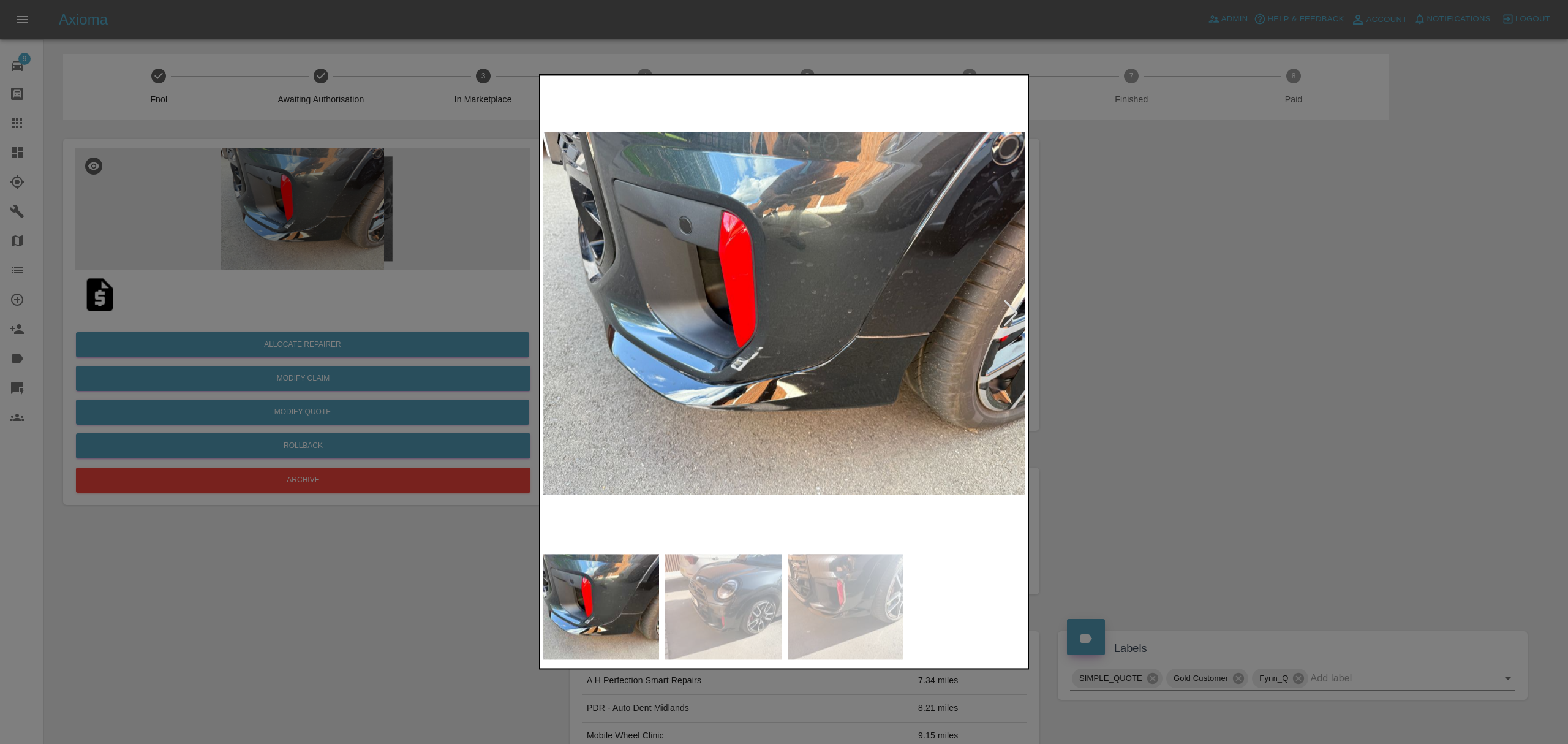
click at [1156, 321] on div at bounding box center [784, 372] width 1568 height 744
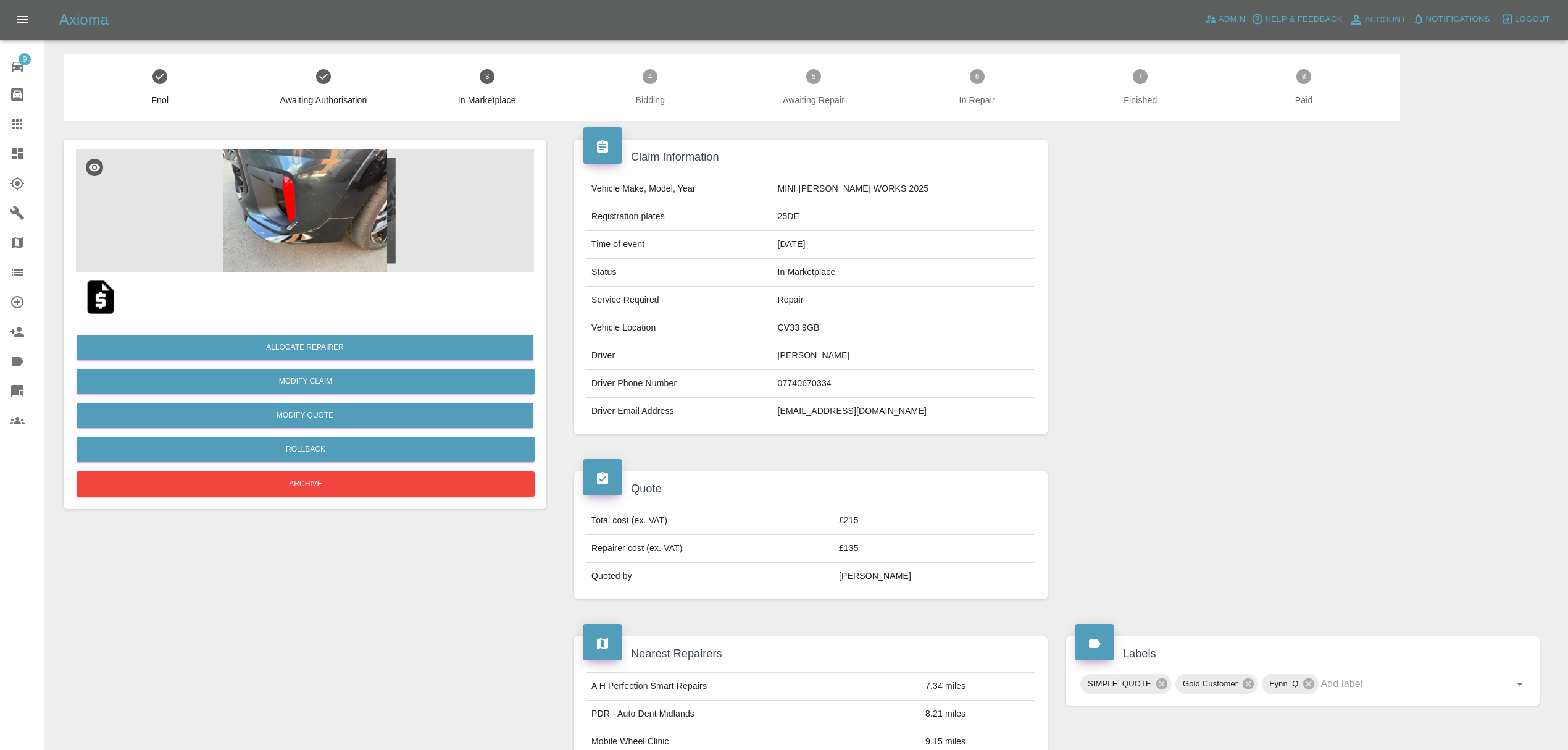
click at [25, 166] on link "Dashboard" at bounding box center [21, 153] width 44 height 29
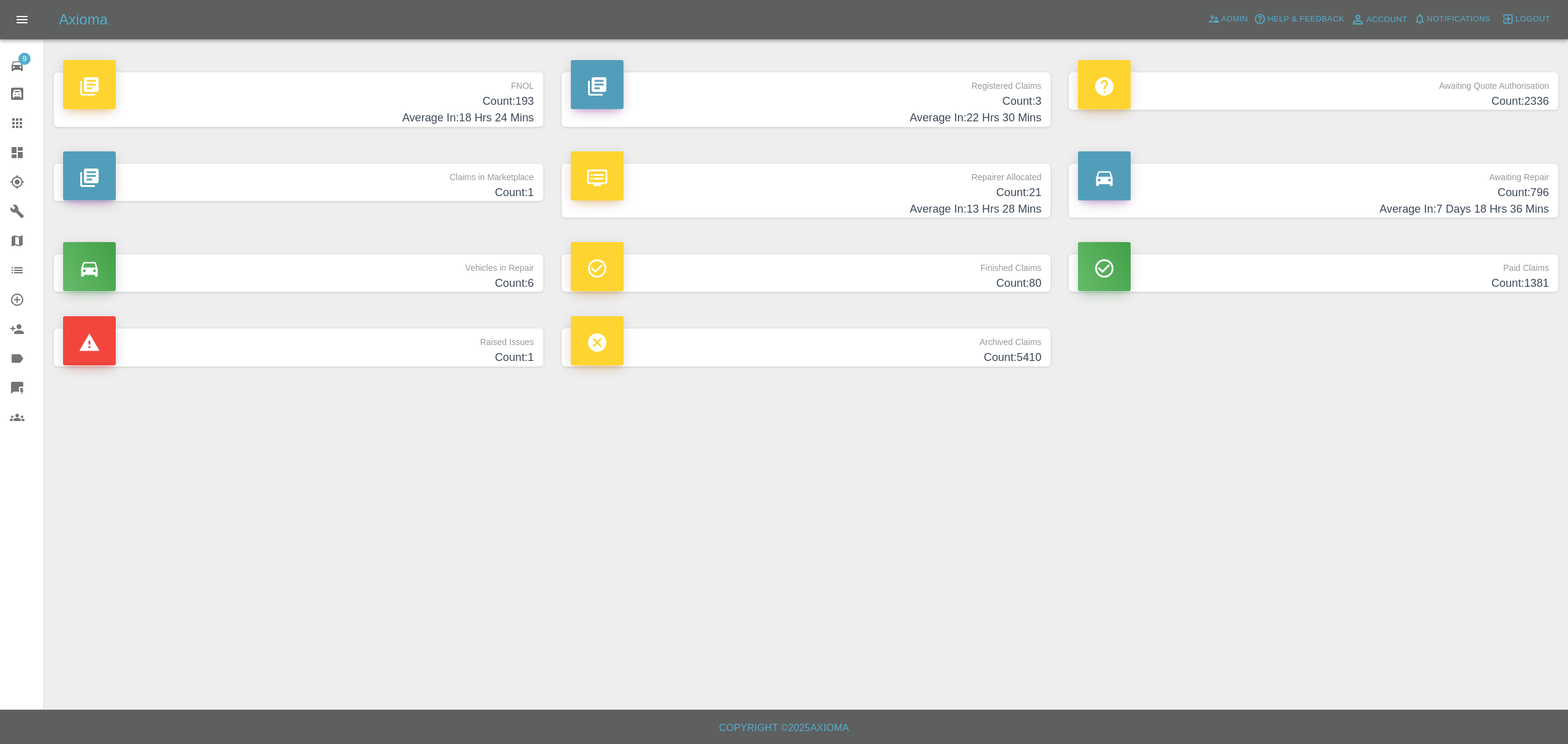
click at [1200, 28] on div "Axioma Admin Help & Feedback Account Notifications 0 Logout" at bounding box center [814, 19] width 1509 height 19
click at [1225, 21] on span "Admin" at bounding box center [1234, 19] width 27 height 14
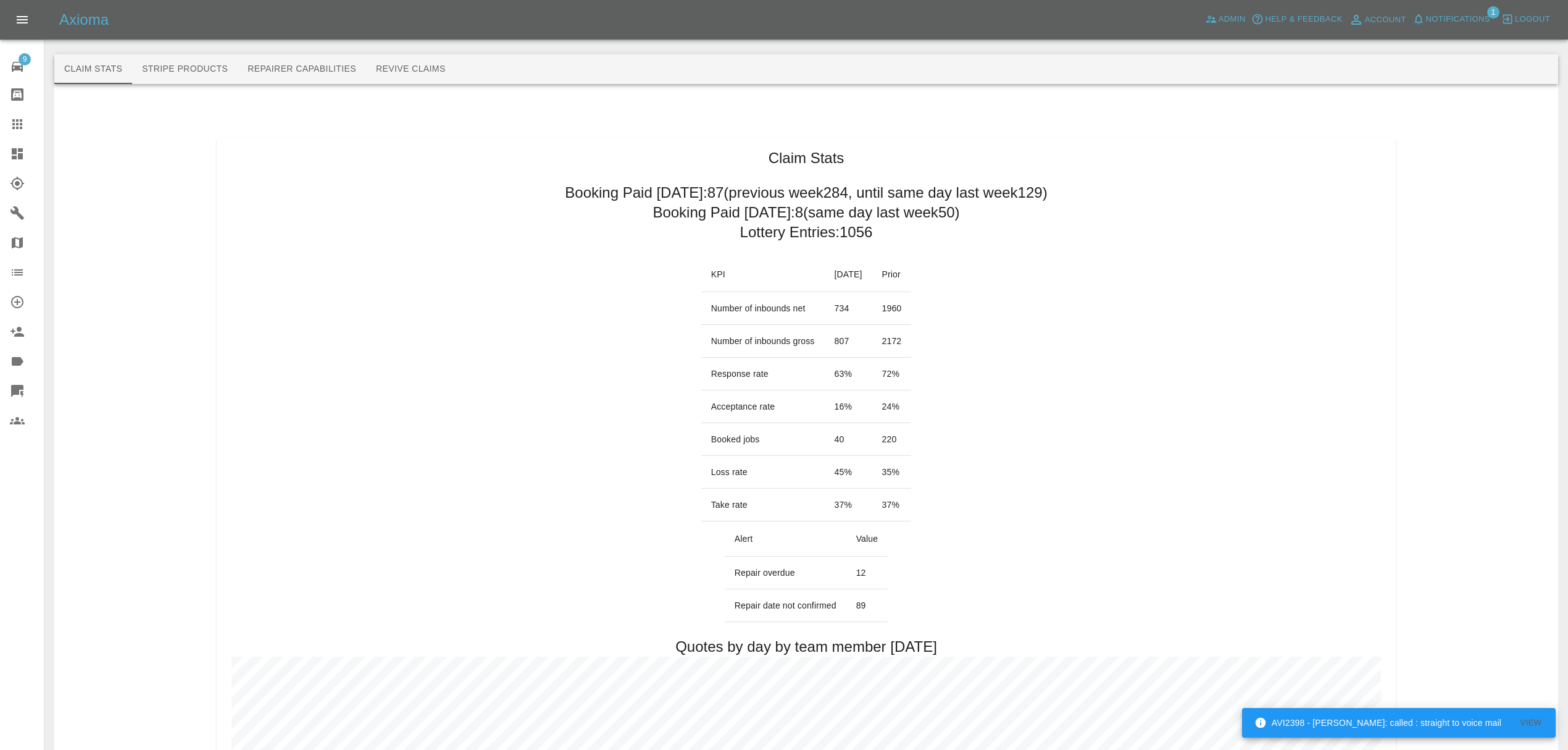
click at [1448, 15] on span "Notifications" at bounding box center [1458, 20] width 64 height 14
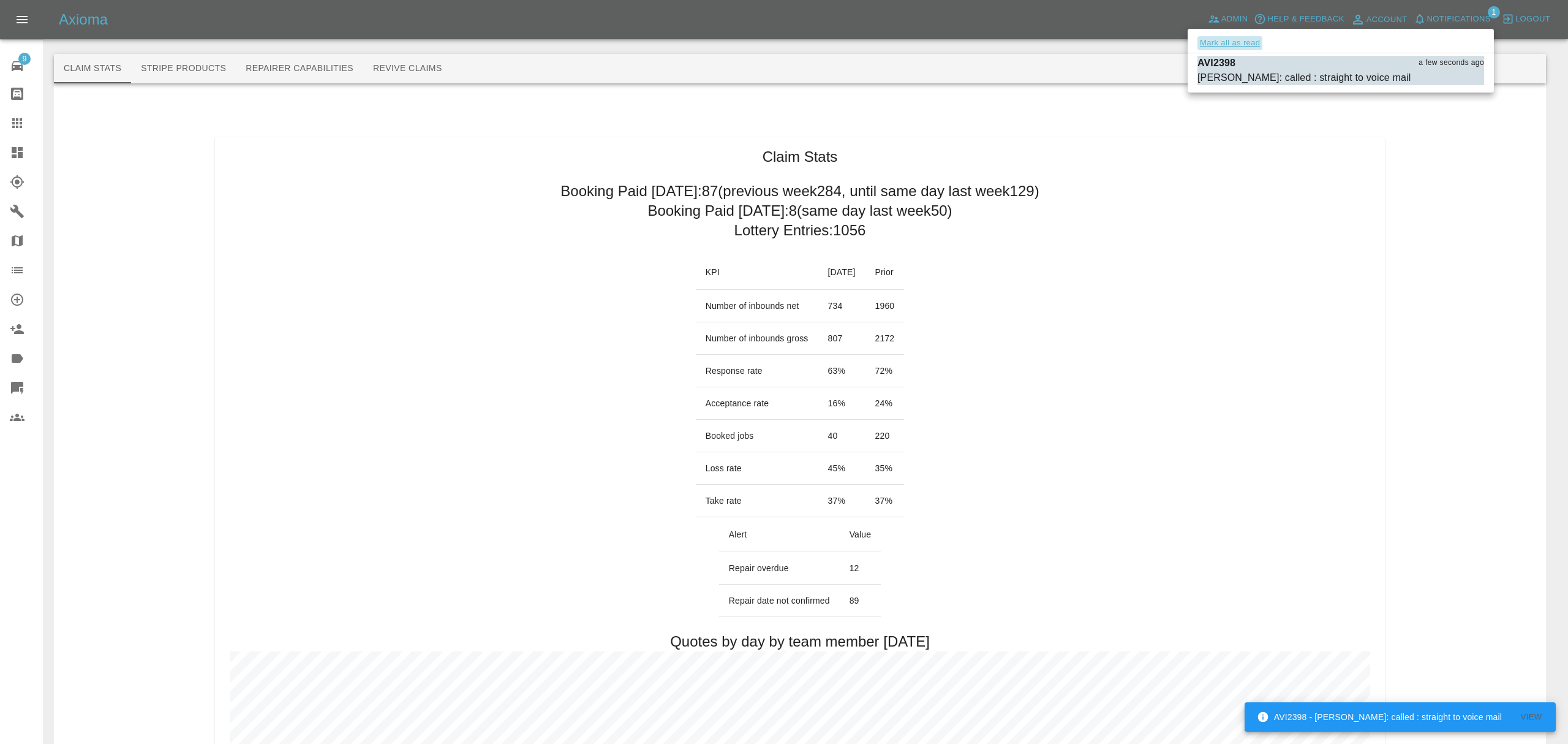
drag, startPoint x: 1197, startPoint y: 42, endPoint x: 1205, endPoint y: 40, distance: 8.2
click at [1205, 40] on button "Mark all as read" at bounding box center [1230, 43] width 65 height 14
click at [1107, 319] on div at bounding box center [784, 372] width 1568 height 744
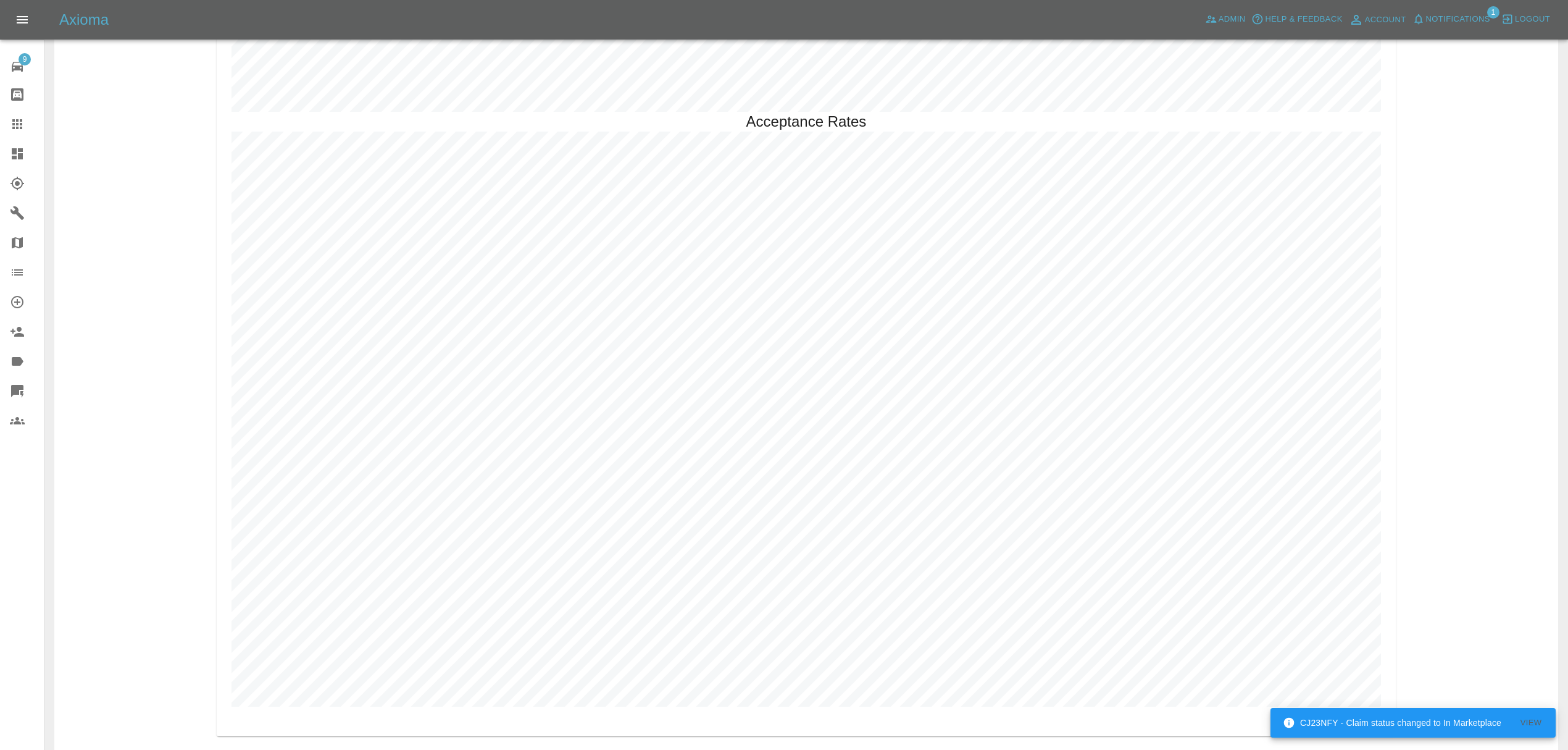
scroll to position [3595, 0]
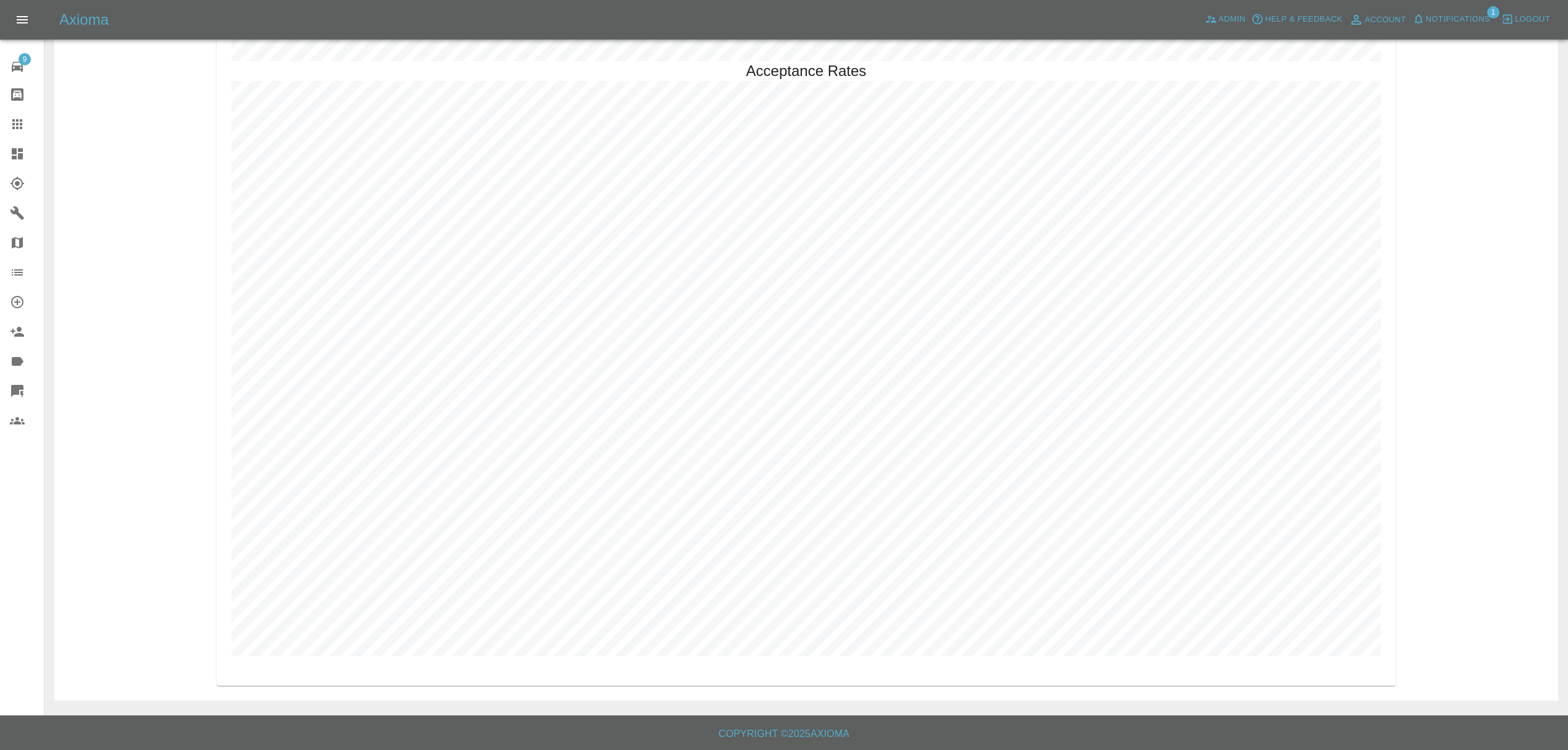
click at [1452, 18] on span "Notifications" at bounding box center [1458, 20] width 64 height 14
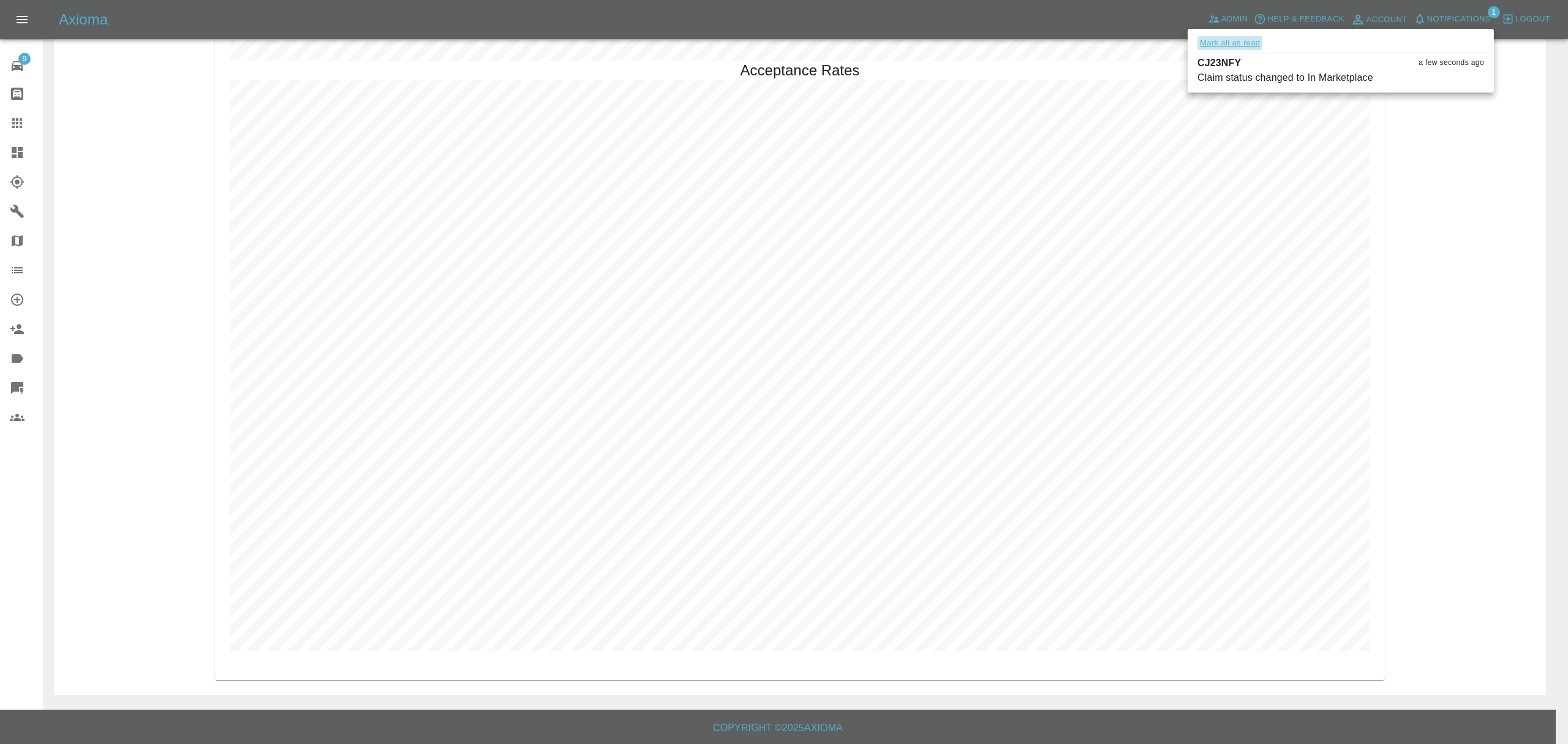
click at [1222, 43] on button "Mark all as read" at bounding box center [1230, 43] width 65 height 14
drag, startPoint x: 1496, startPoint y: 243, endPoint x: 1423, endPoint y: 243, distance: 73.0
click at [1492, 243] on div at bounding box center [784, 372] width 1568 height 744
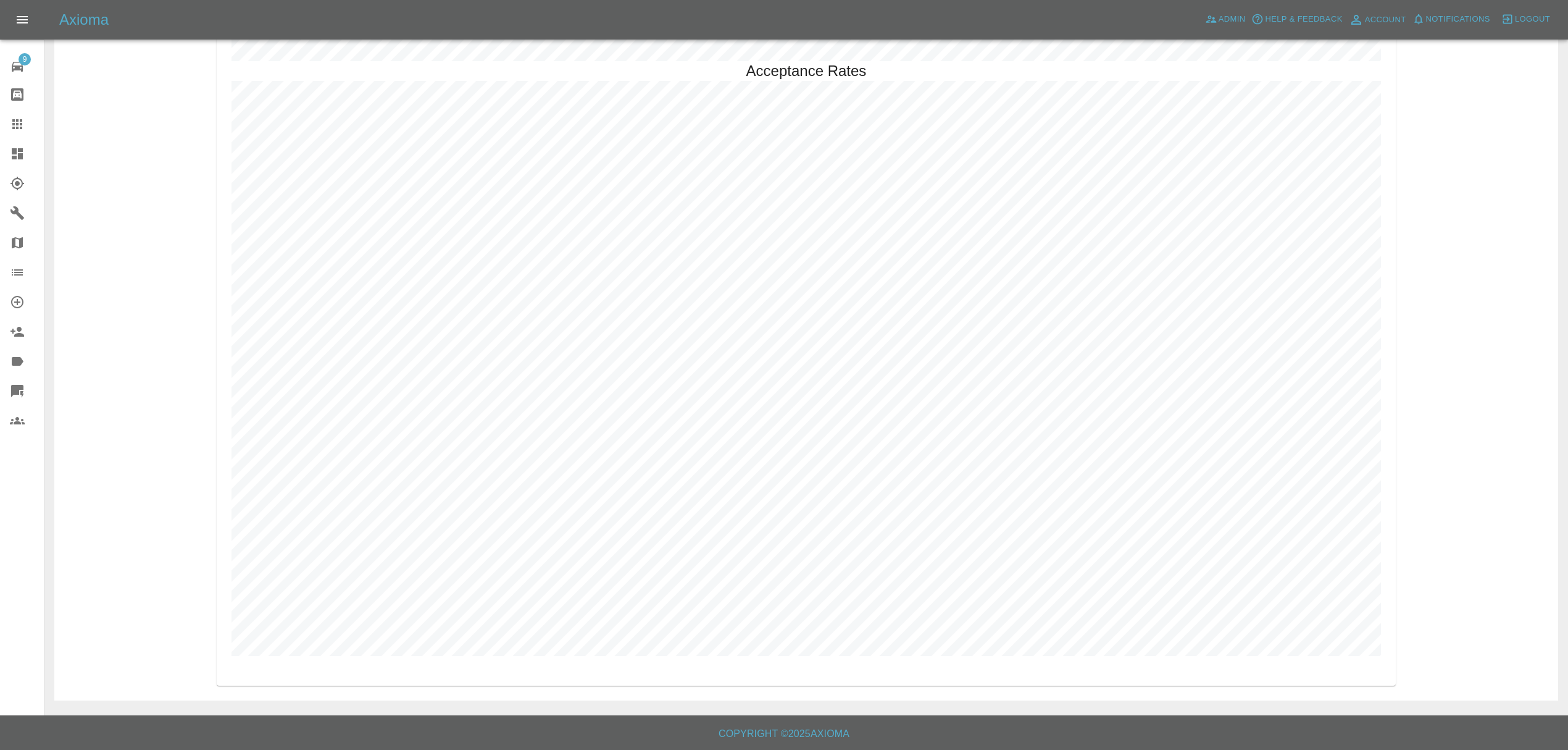
click at [20, 156] on icon at bounding box center [17, 154] width 11 height 11
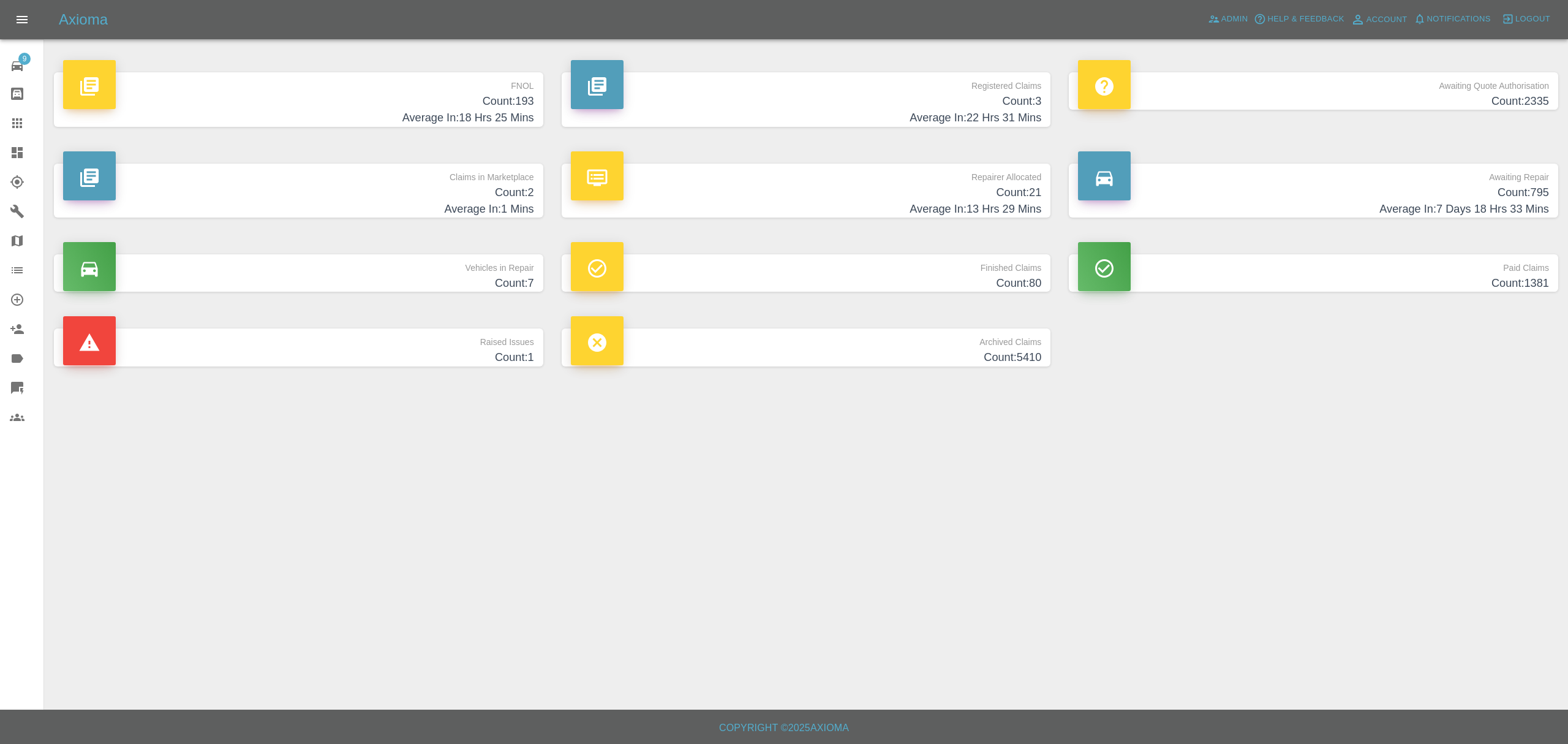
click at [386, 205] on h4 "Average In: 1 Mins" at bounding box center [298, 209] width 471 height 17
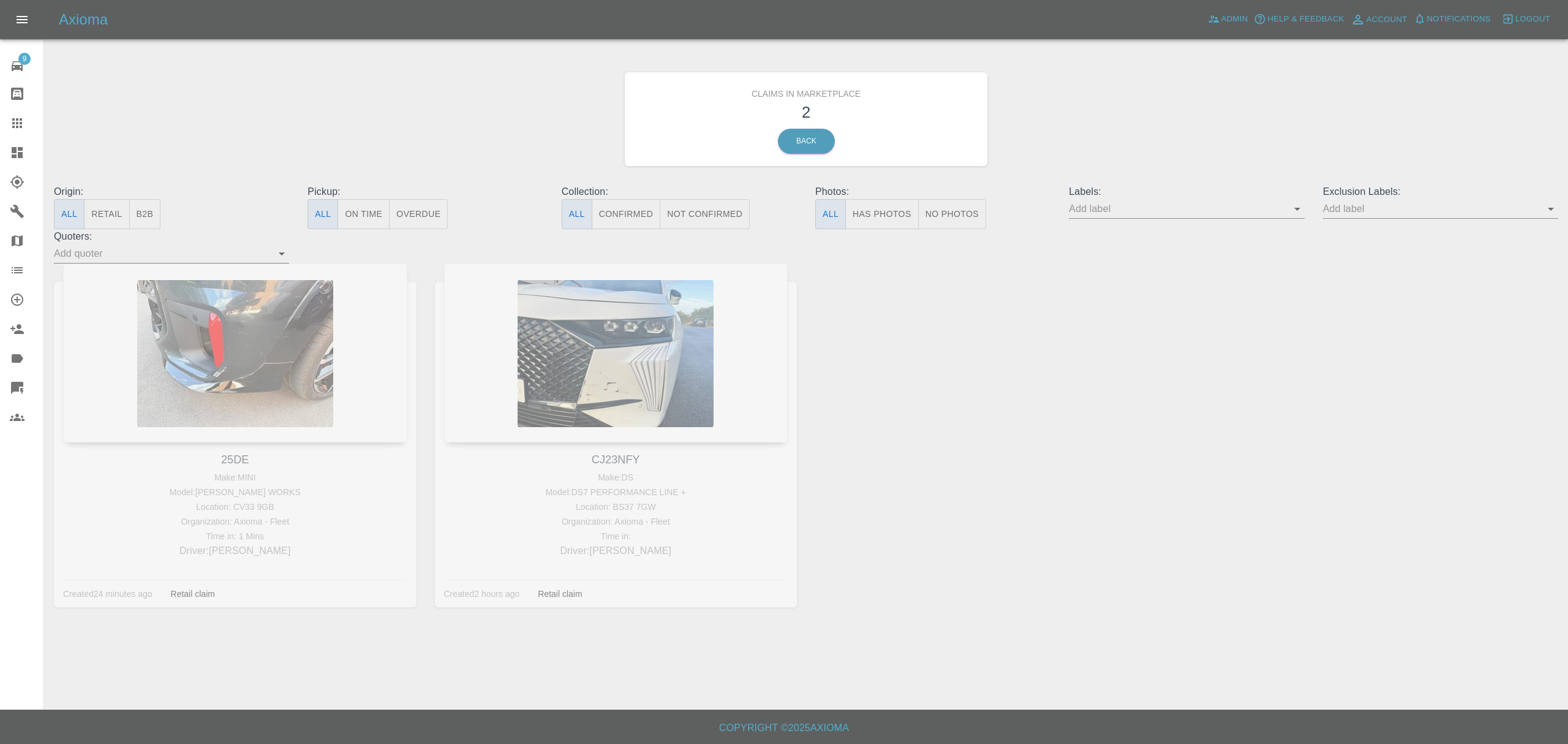
click at [609, 458] on div "CJ23NFY Make: DS Model: DS7 PERFORMANCE LINE + Location: BS37 7GW Organization:…" at bounding box center [616, 444] width 381 height 362
copy link "CJ23NFY"
click at [12, 140] on link "Dashboard" at bounding box center [21, 152] width 43 height 29
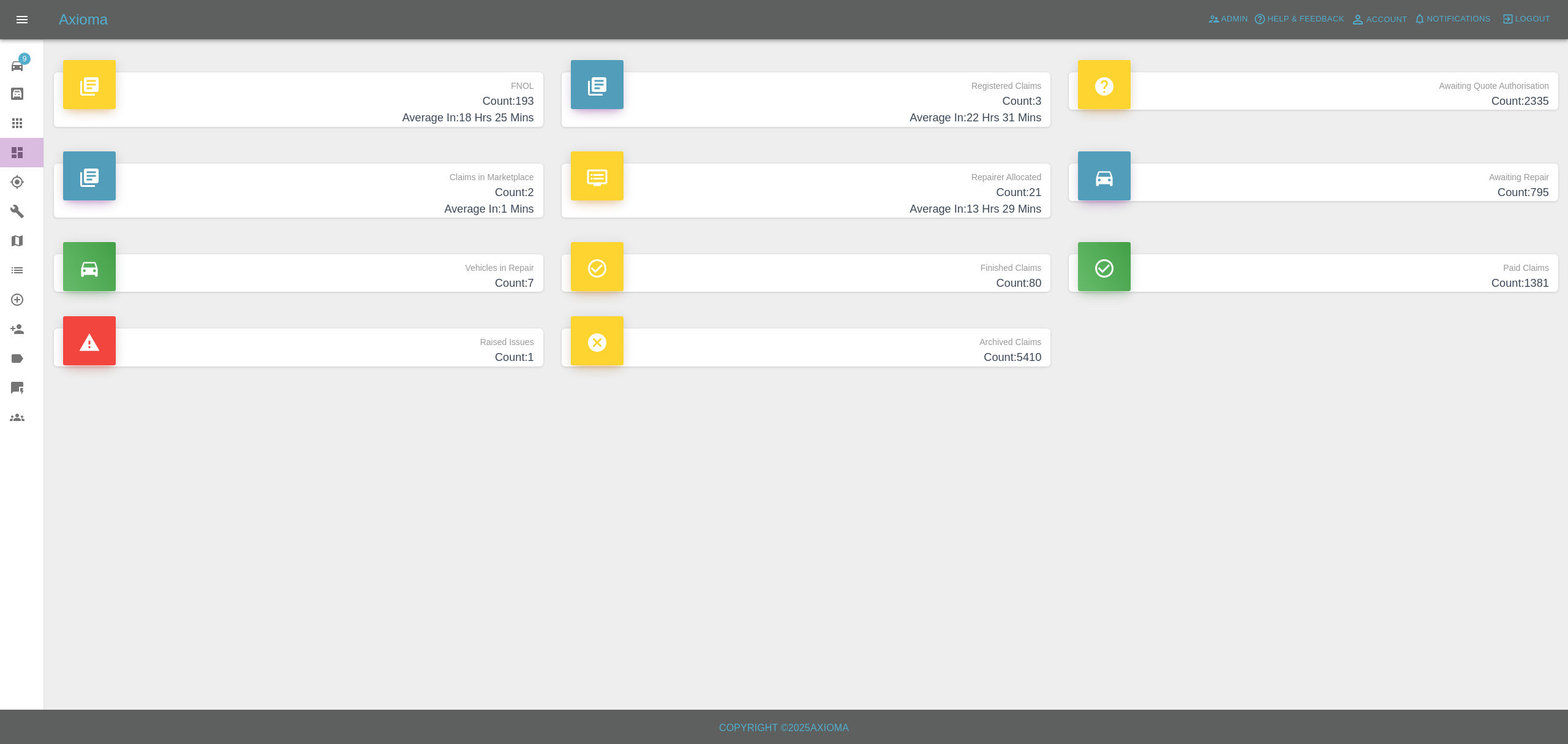
click at [12, 157] on icon at bounding box center [17, 153] width 11 height 11
click at [8, 121] on link "Claims" at bounding box center [21, 123] width 43 height 29
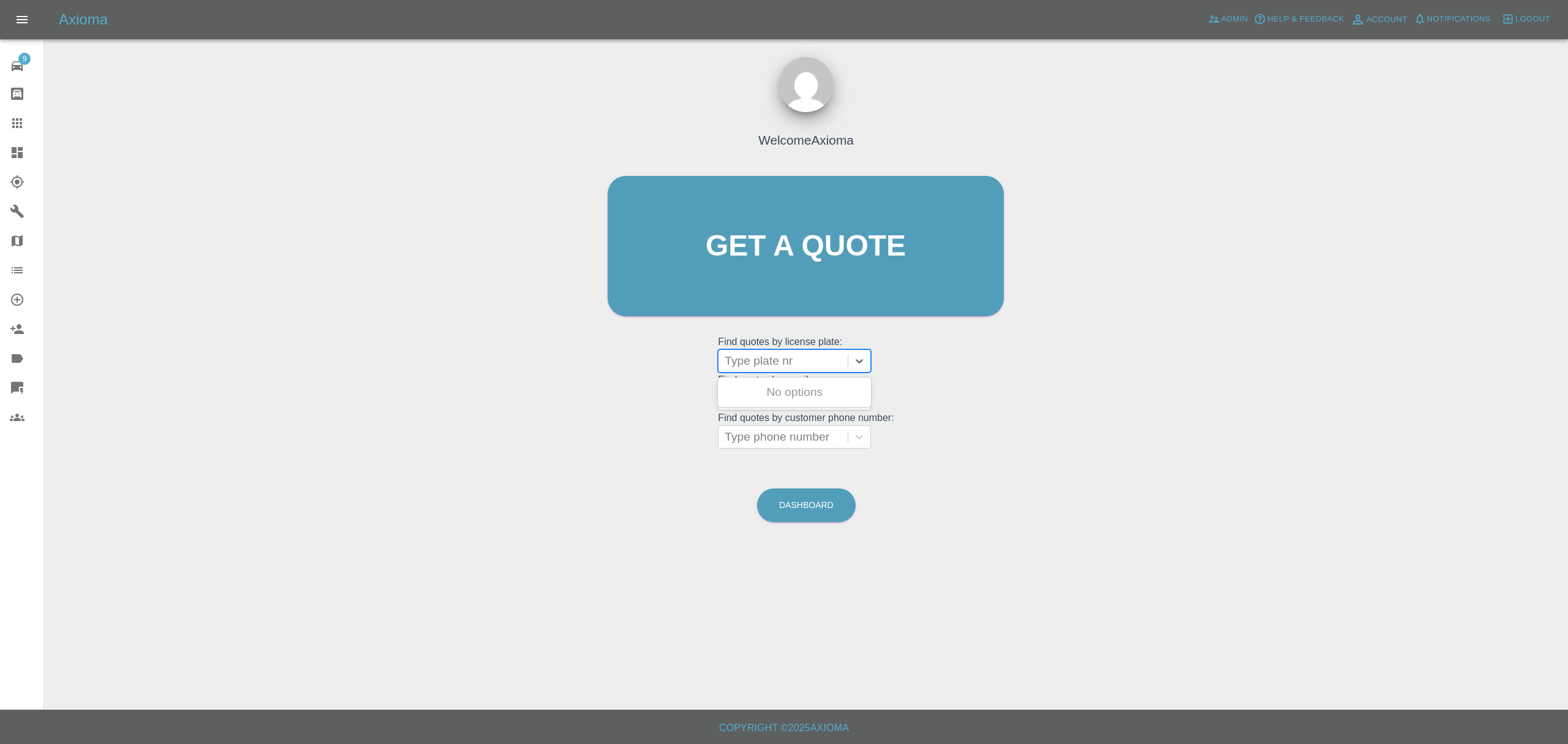
click at [788, 363] on div at bounding box center [783, 360] width 117 height 17
paste input "CJ23NFY"
type input "CJ23NFY"
click at [792, 392] on div "CJ23NFY, In Marketplace" at bounding box center [794, 392] width 154 height 25
